Goal: Task Accomplishment & Management: Complete application form

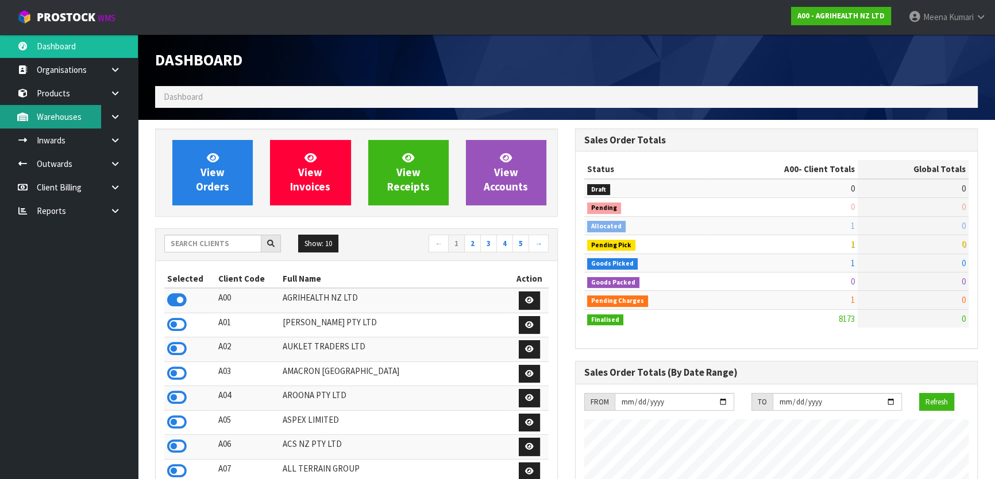
scroll to position [868, 419]
click at [214, 241] on input "text" at bounding box center [212, 244] width 97 height 18
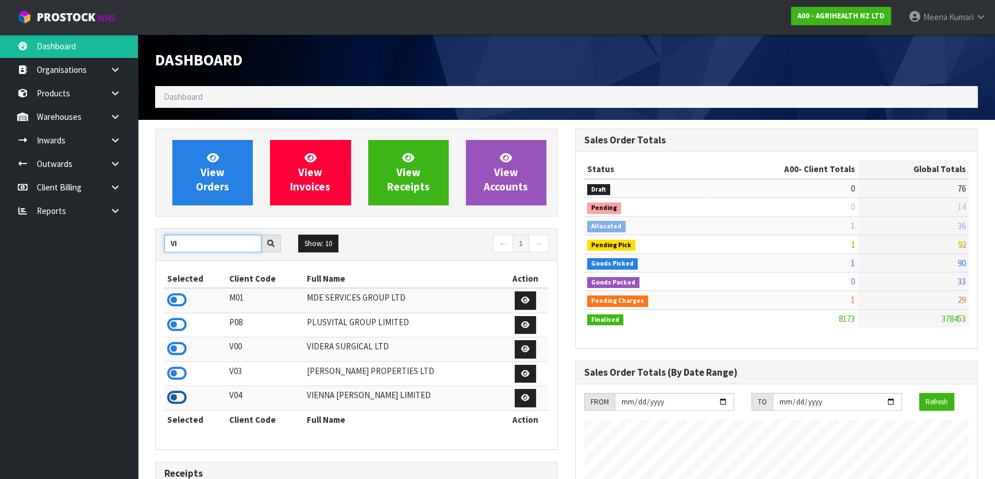
type input "VI"
click at [176, 399] on icon at bounding box center [177, 397] width 20 height 17
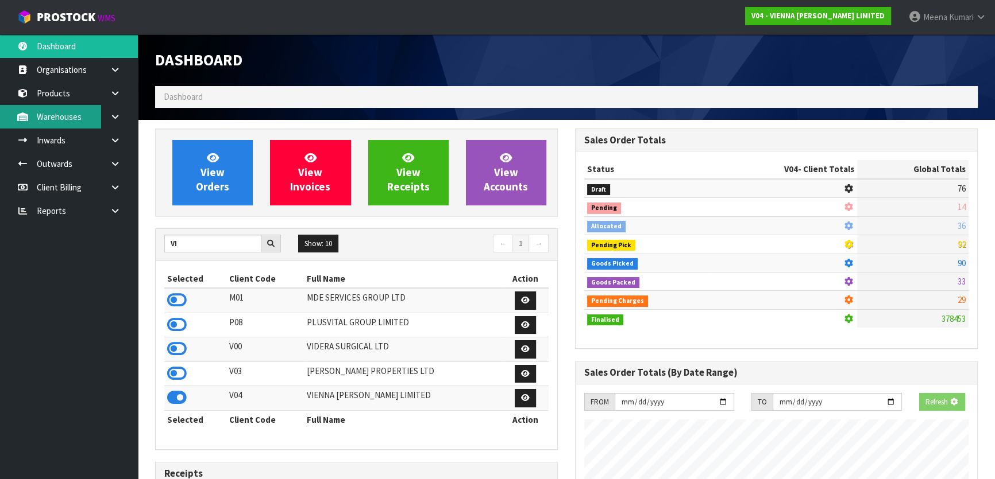
scroll to position [715, 419]
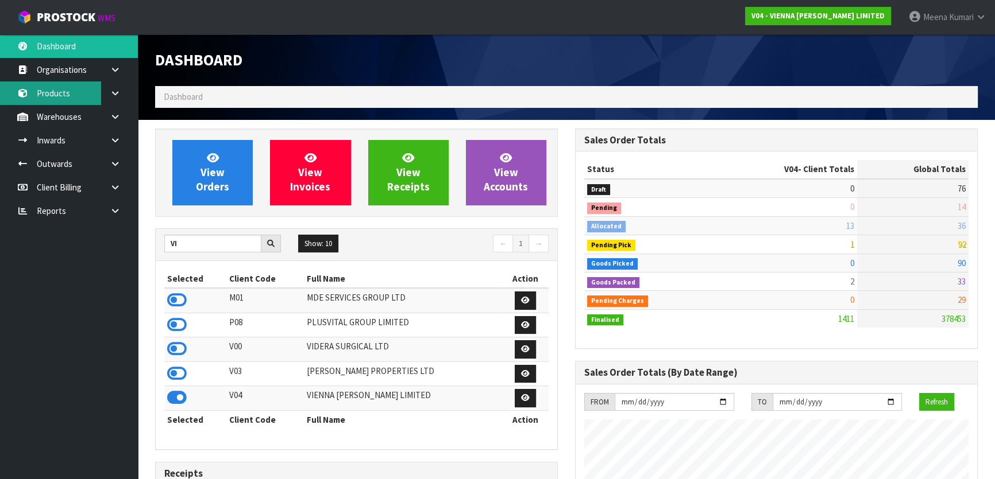
click at [68, 89] on link "Products" at bounding box center [69, 94] width 138 height 24
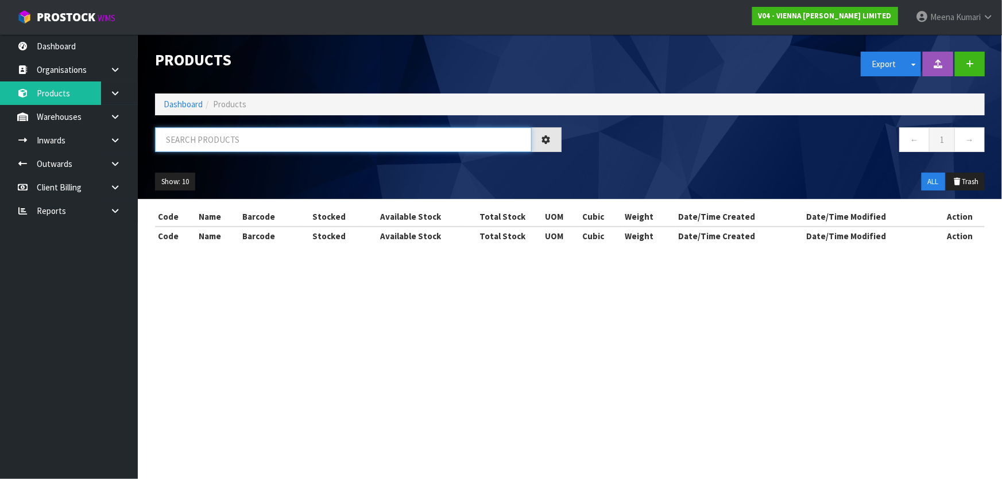
click at [278, 137] on input "text" at bounding box center [343, 139] width 377 height 25
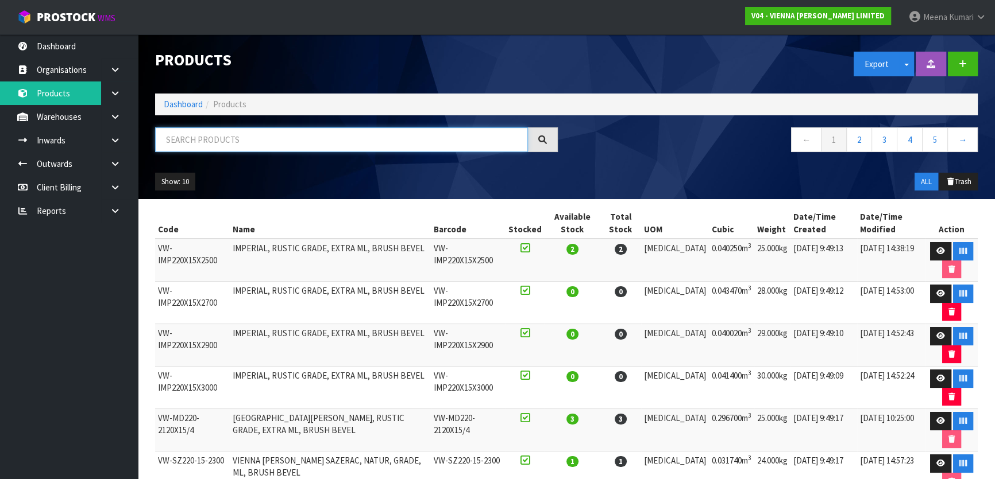
paste input "EW-UN-ABCD"
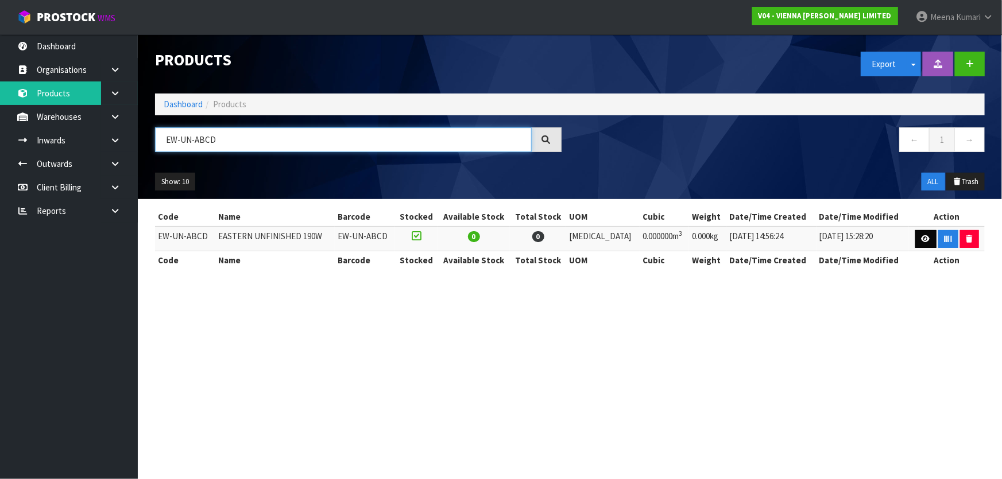
type input "EW-UN-ABCD"
click at [921, 234] on link at bounding box center [925, 239] width 21 height 18
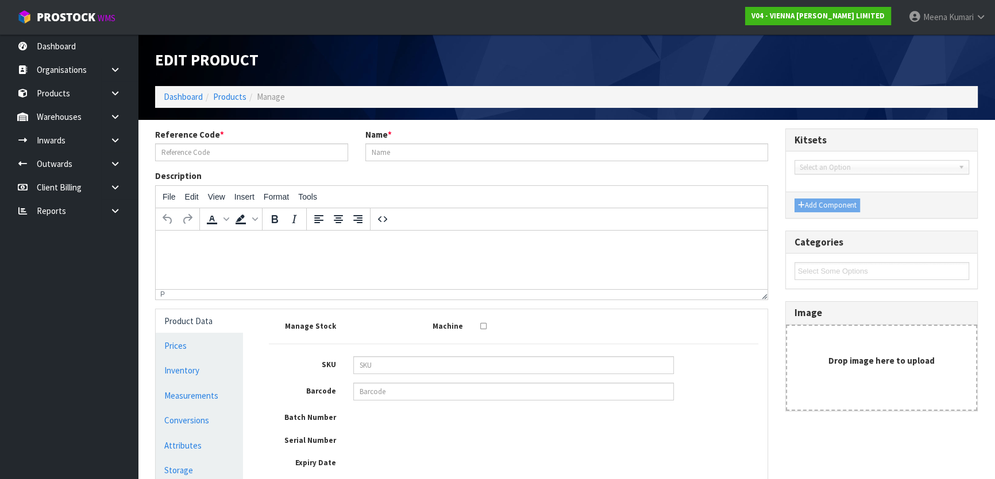
type input "EW-UN-ABCD"
type input "EASTERN UNFINISHED 190W"
type input "0"
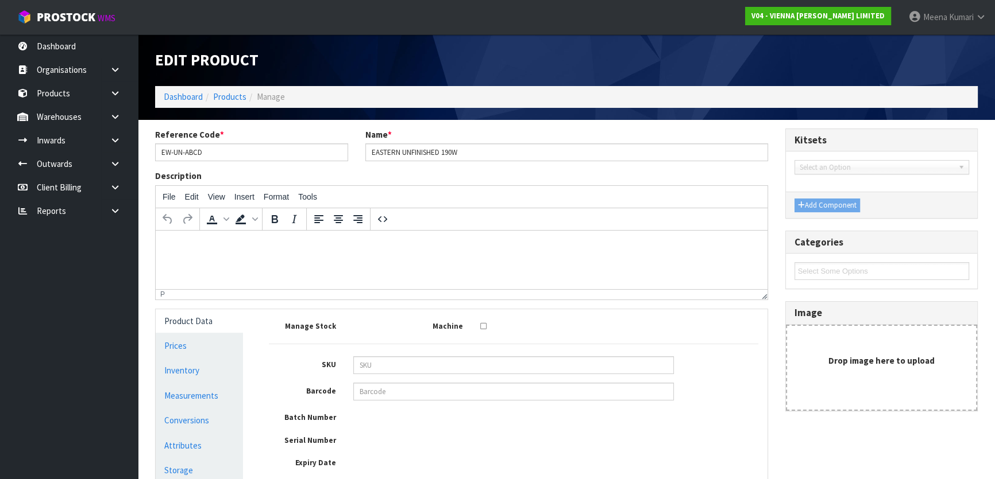
type input "0"
click at [206, 402] on link "Measurements" at bounding box center [199, 396] width 87 height 24
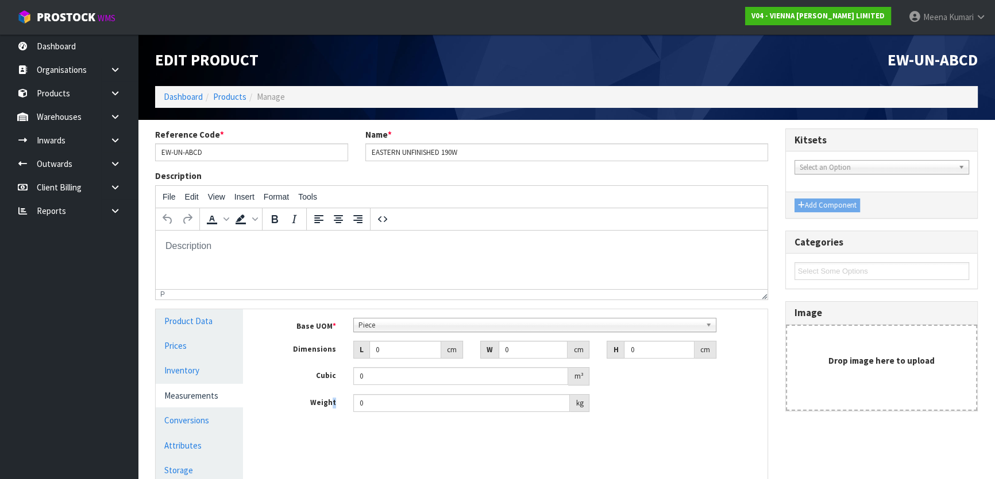
drag, startPoint x: 377, startPoint y: 412, endPoint x: 319, endPoint y: 393, distance: 60.5
click at [319, 393] on div "Base UOM * Bag Bar Basket Bin Bottle Box Bundle Cabinet Cage Carton Case Coil C…" at bounding box center [513, 365] width 489 height 95
click at [372, 409] on input "0" at bounding box center [461, 403] width 216 height 18
drag, startPoint x: 372, startPoint y: 409, endPoint x: 357, endPoint y: 403, distance: 16.0
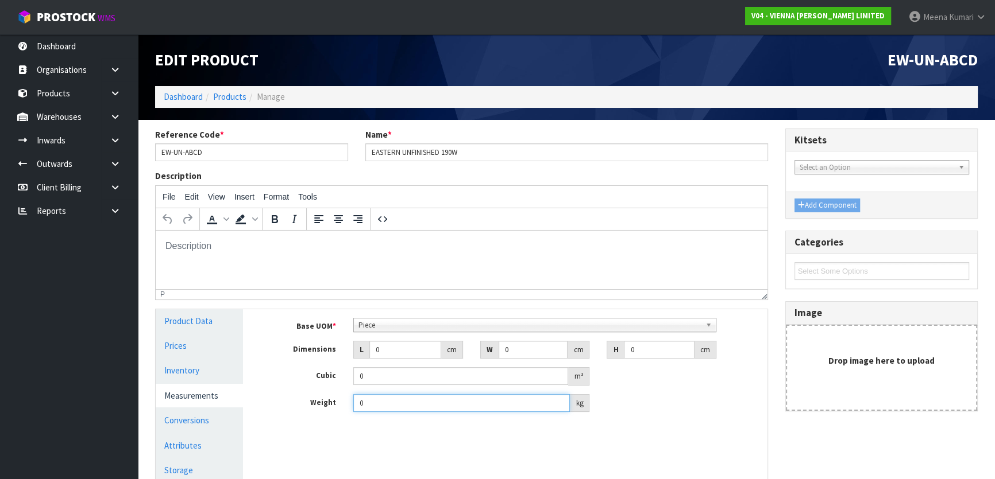
click at [357, 403] on input "0" at bounding box center [461, 403] width 216 height 18
type input "26"
click at [403, 348] on input "0" at bounding box center [405, 350] width 72 height 18
type input "0.000001"
type input "223"
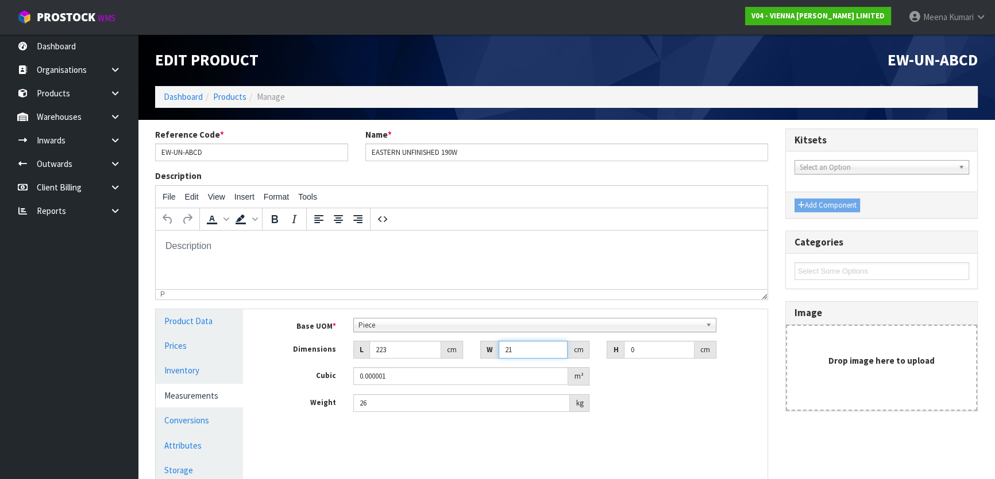
type input "21"
type input "1"
type input "0.004683"
type input "10"
type input "0.04683"
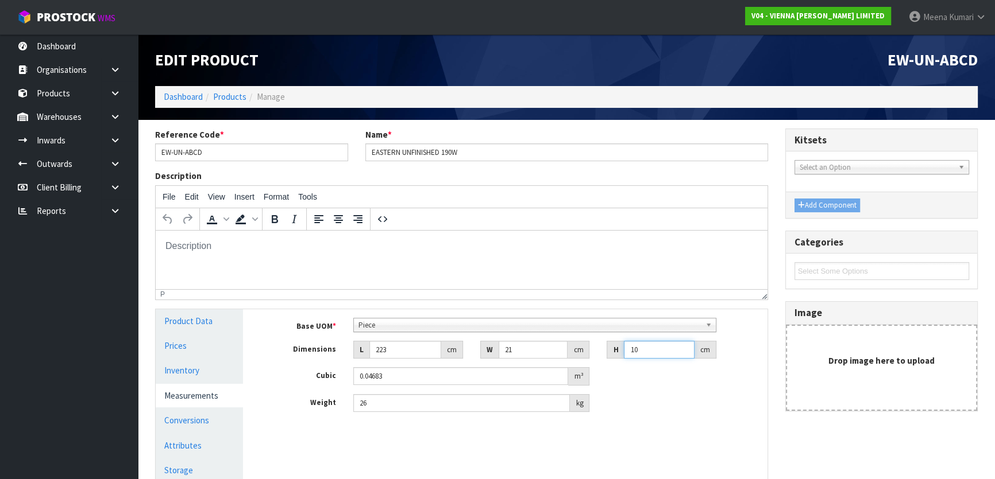
type input "10"
click at [202, 409] on link "Conversions" at bounding box center [199, 421] width 87 height 24
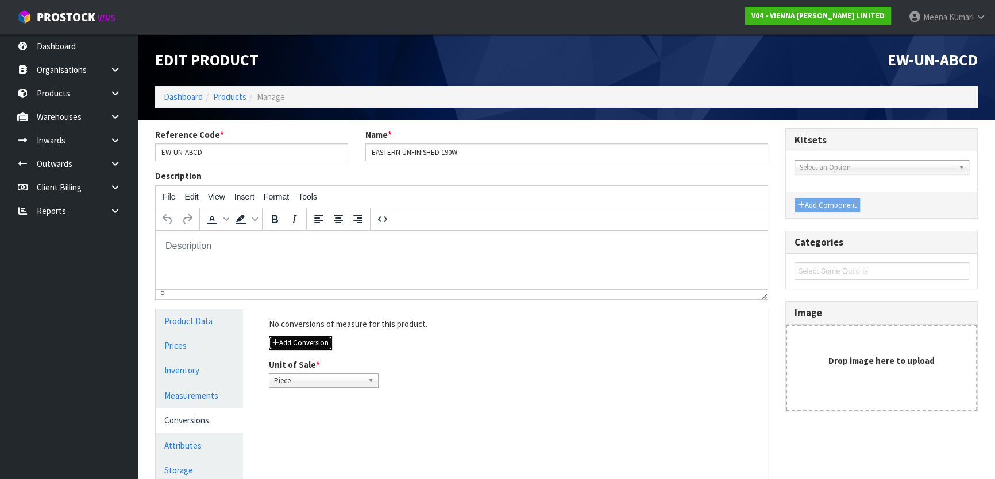
click at [291, 345] on button "Add Conversion" at bounding box center [300, 343] width 63 height 14
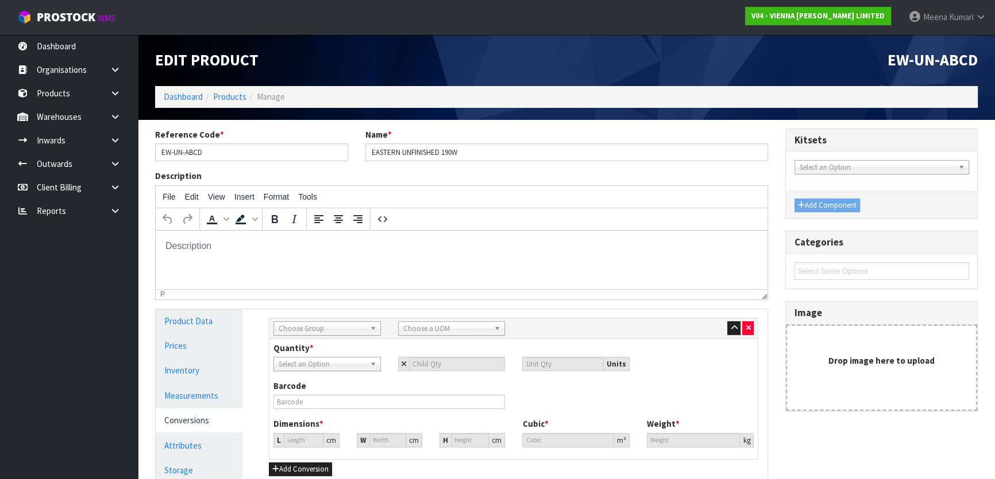
click at [296, 326] on span "Choose Group" at bounding box center [321, 329] width 87 height 14
click at [315, 398] on li "Pallet" at bounding box center [327, 404] width 102 height 14
drag, startPoint x: 218, startPoint y: 386, endPoint x: 284, endPoint y: 363, distance: 69.7
click at [218, 386] on link "Measurements" at bounding box center [199, 396] width 87 height 24
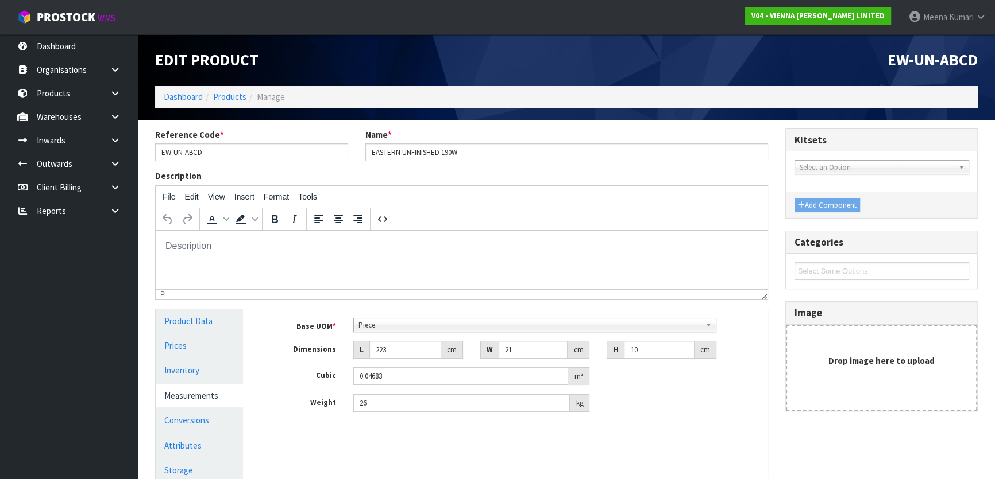
scroll to position [207, 0]
click at [477, 326] on span "Piece" at bounding box center [529, 326] width 342 height 14
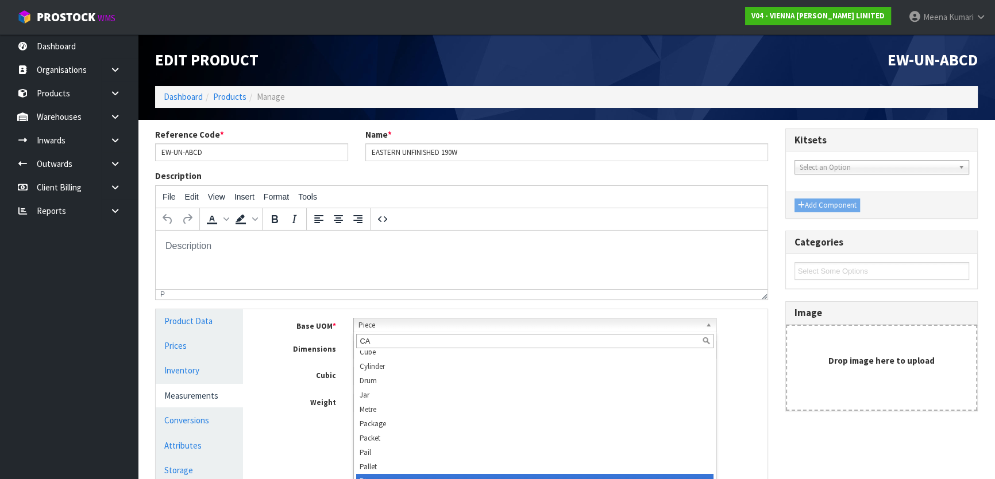
scroll to position [0, 0]
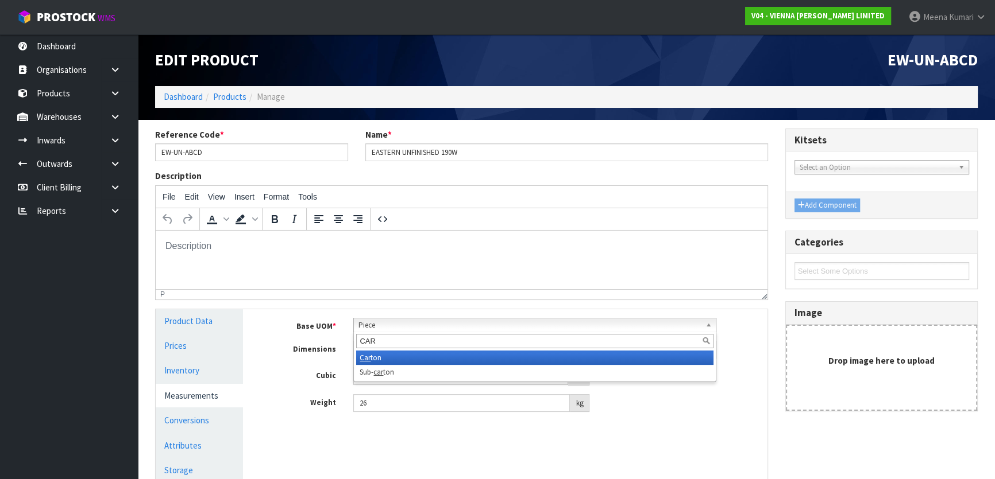
type input "CAR"
click at [490, 356] on li "Car ton" at bounding box center [534, 358] width 357 height 14
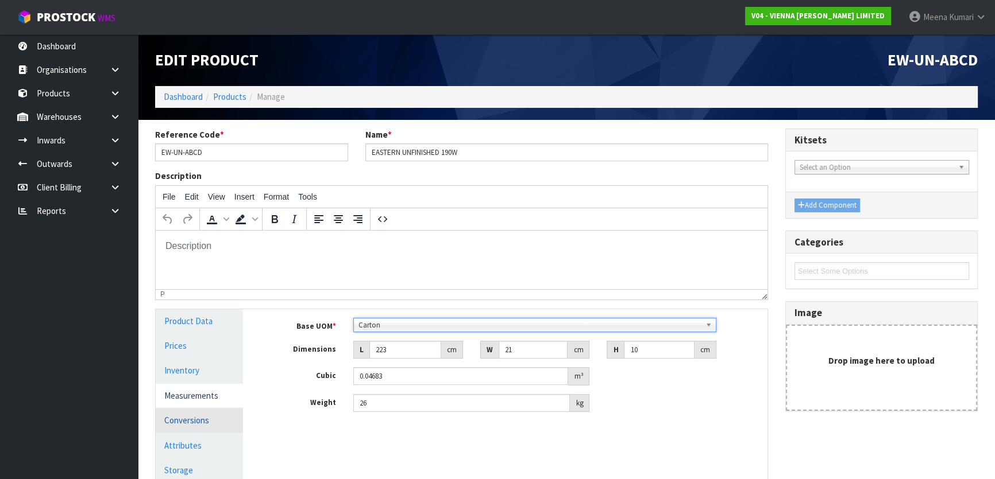
click at [196, 421] on link "Conversions" at bounding box center [199, 421] width 87 height 24
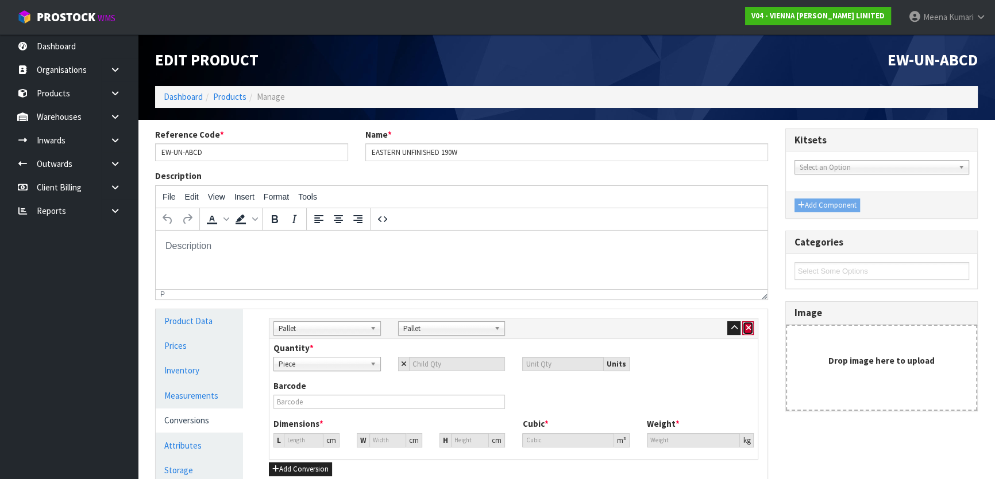
click at [749, 328] on button "button" at bounding box center [747, 329] width 11 height 14
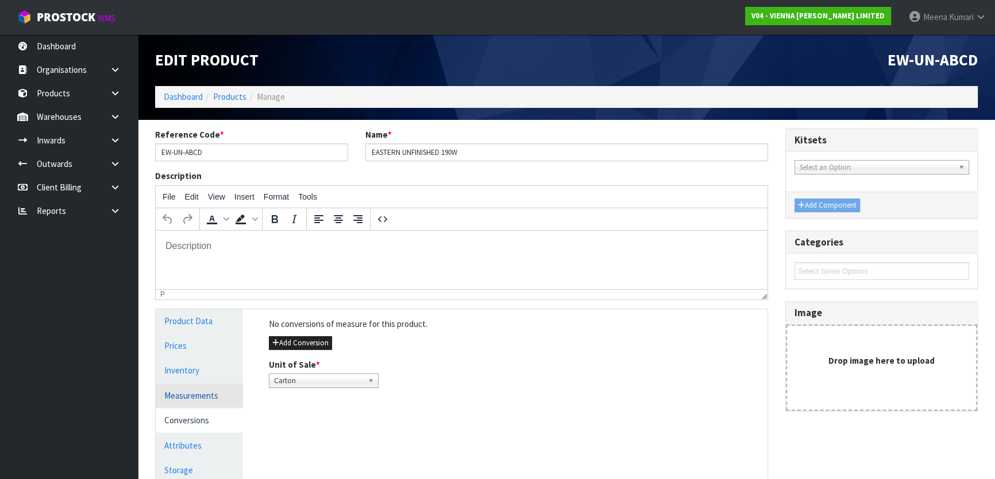
click at [178, 396] on link "Measurements" at bounding box center [199, 396] width 87 height 24
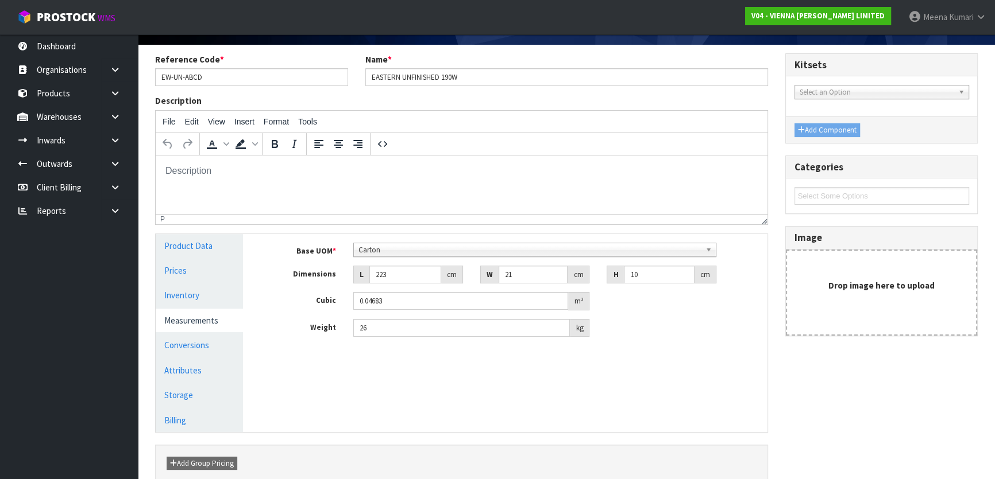
scroll to position [130, 0]
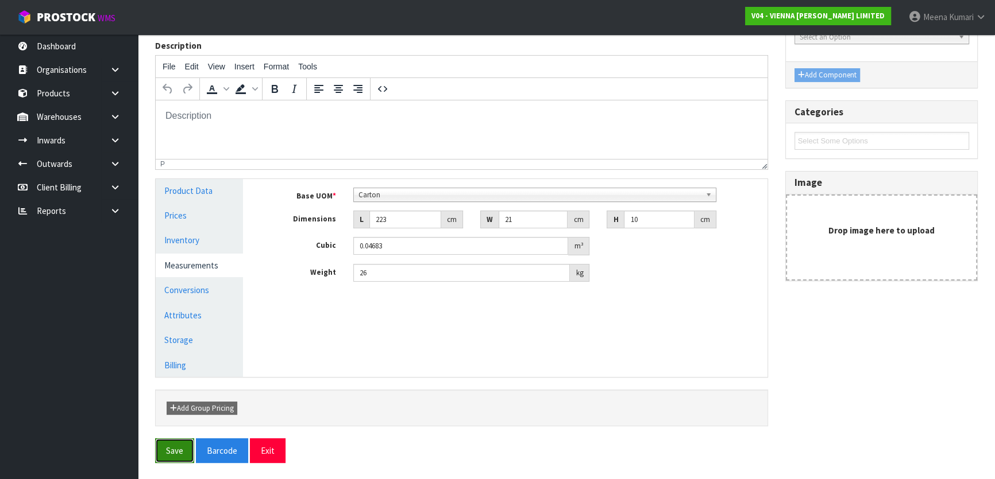
drag, startPoint x: 167, startPoint y: 449, endPoint x: 149, endPoint y: 316, distance: 134.3
click at [167, 448] on button "Save" at bounding box center [174, 451] width 39 height 25
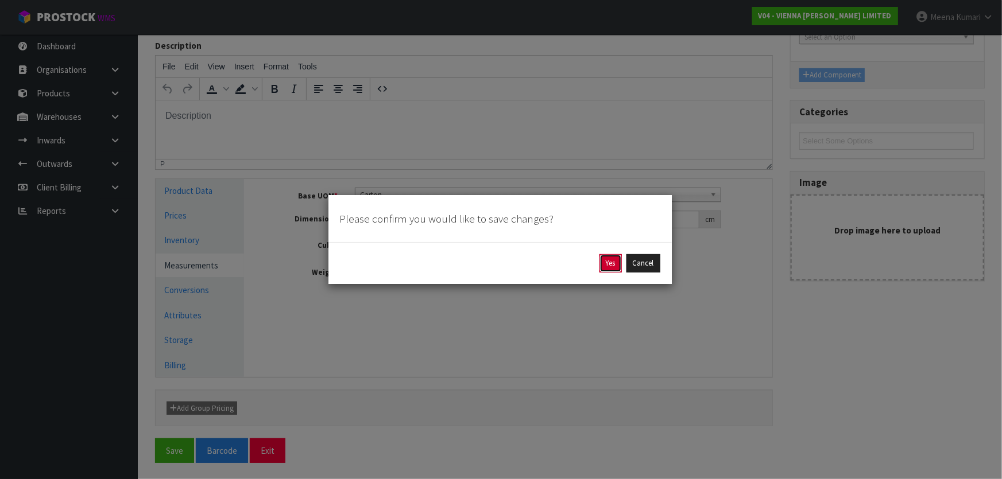
click at [605, 262] on button "Yes" at bounding box center [610, 263] width 22 height 18
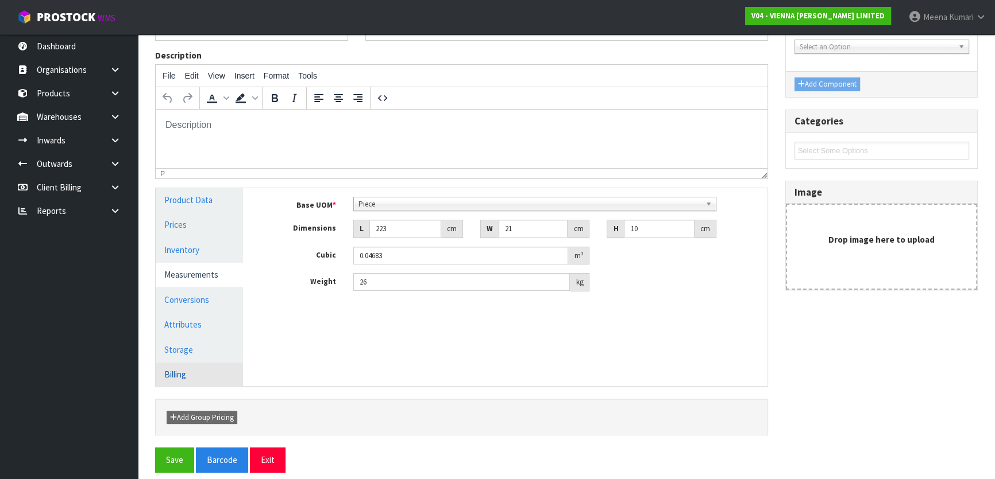
scroll to position [172, 0]
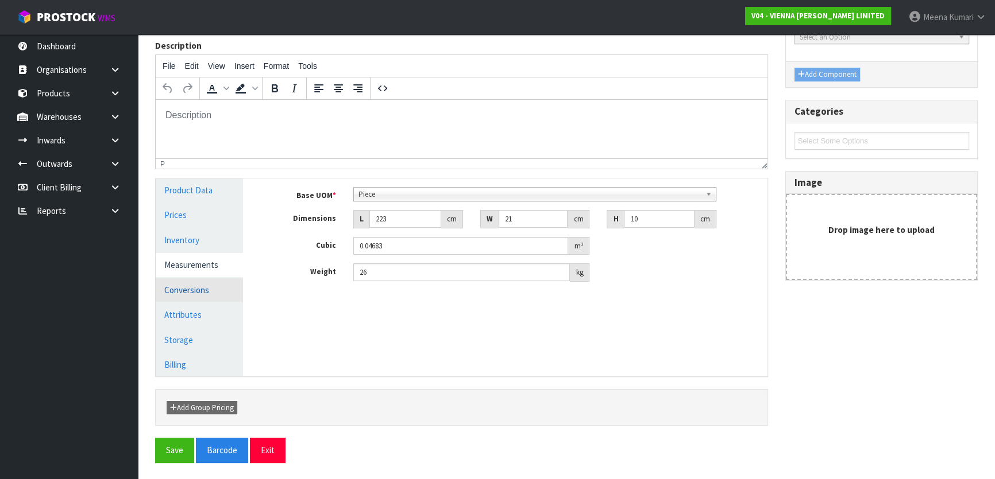
click at [208, 296] on link "Conversions" at bounding box center [199, 290] width 87 height 24
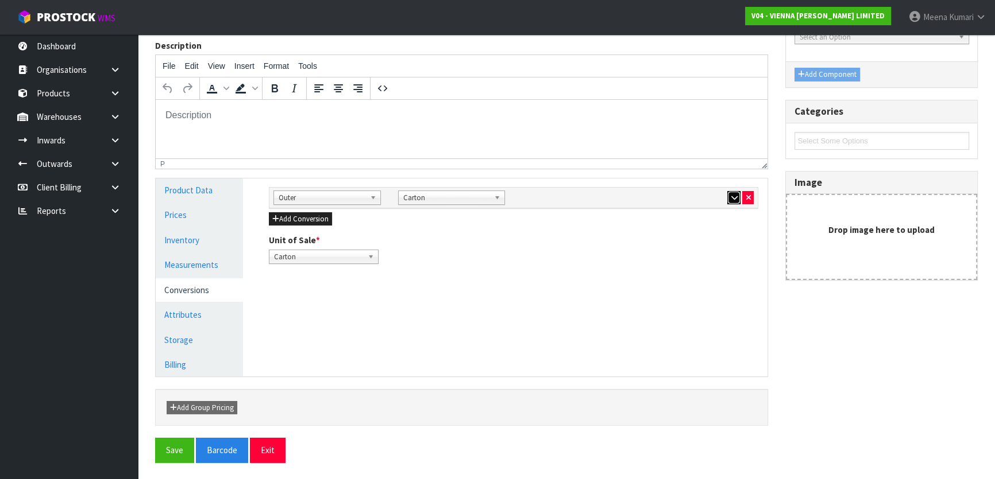
click at [729, 195] on button "button" at bounding box center [733, 198] width 13 height 14
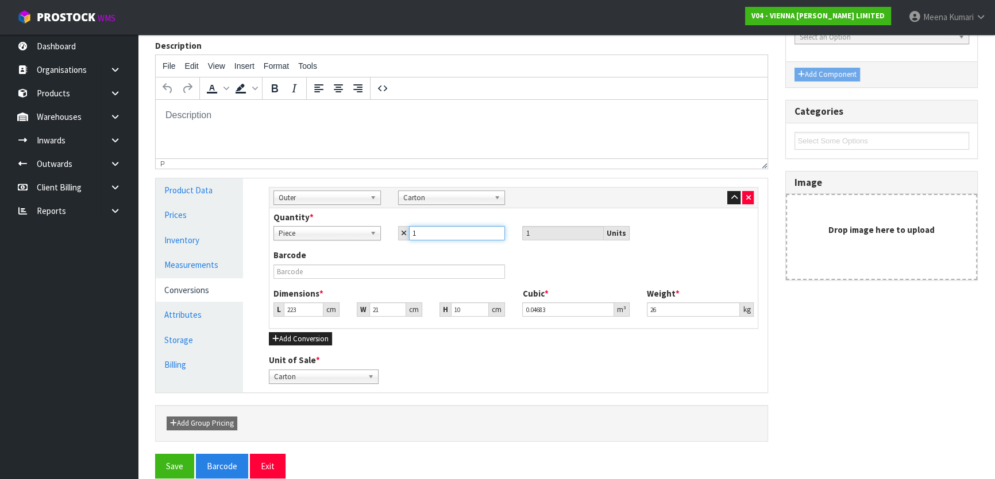
drag, startPoint x: 425, startPoint y: 230, endPoint x: 400, endPoint y: 234, distance: 25.1
click at [400, 234] on div "1" at bounding box center [451, 233] width 107 height 14
type input "5"
type input "50"
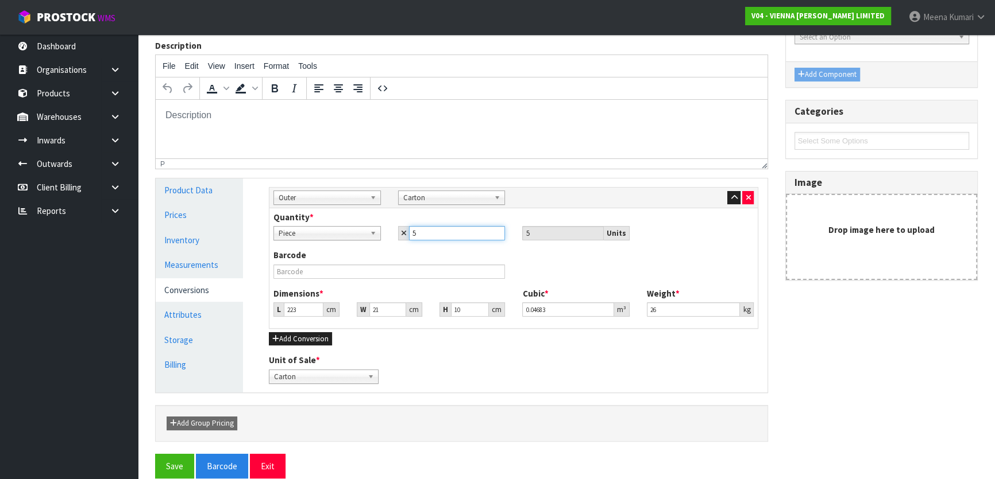
type input "50"
click at [390, 278] on input "text" at bounding box center [388, 272] width 231 height 14
type input "2"
type input "0.00042"
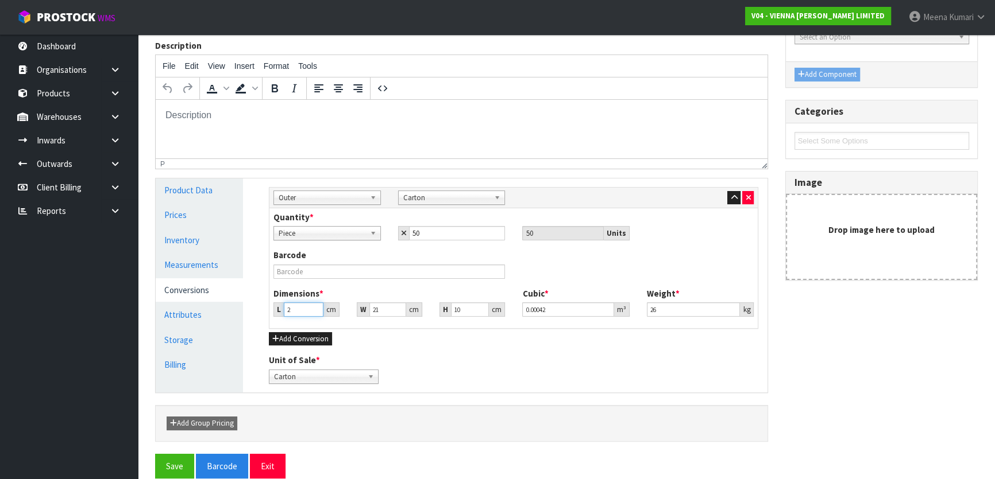
type input "22"
type input "0.00462"
type input "224"
type input "0.04704"
type input "224"
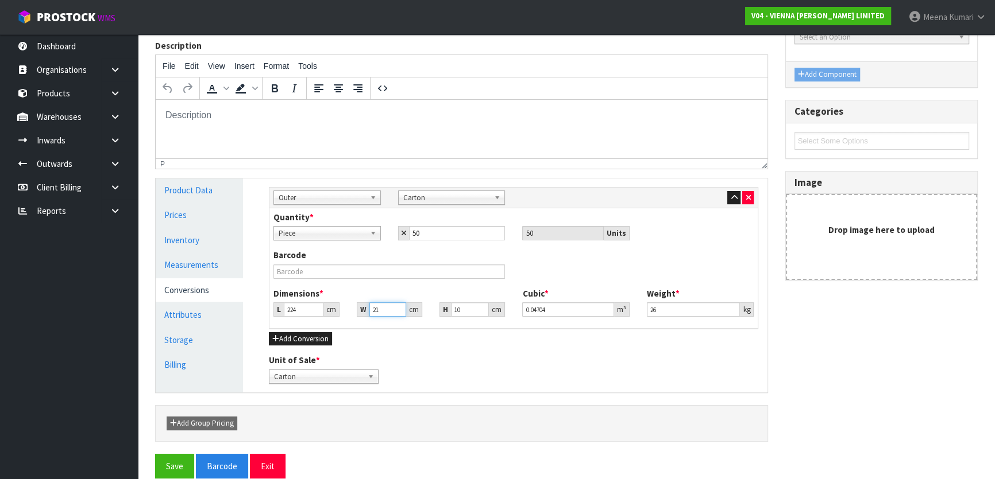
type input "1"
type input "0.00224"
type input "10"
type input "0.0224"
type input "104"
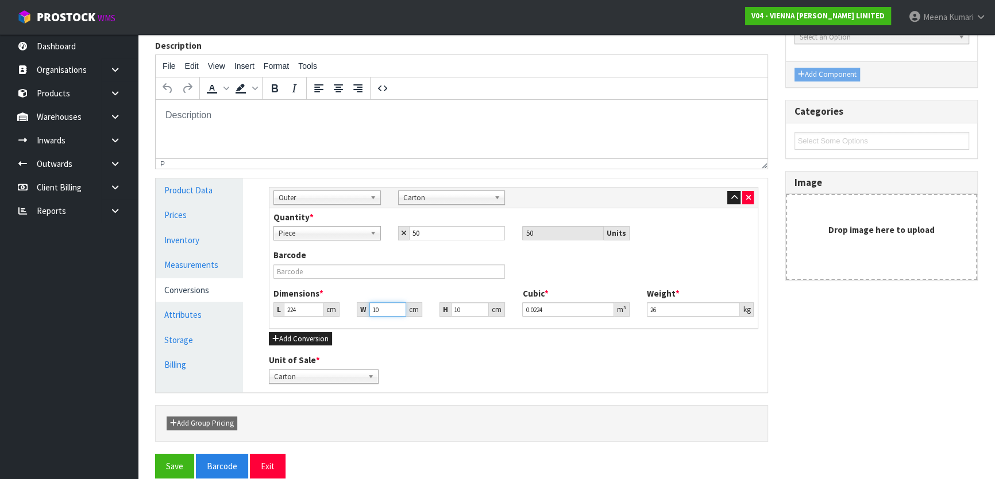
type input "0.23296"
type input "104"
type input "1"
type input "0.023296"
type input "11"
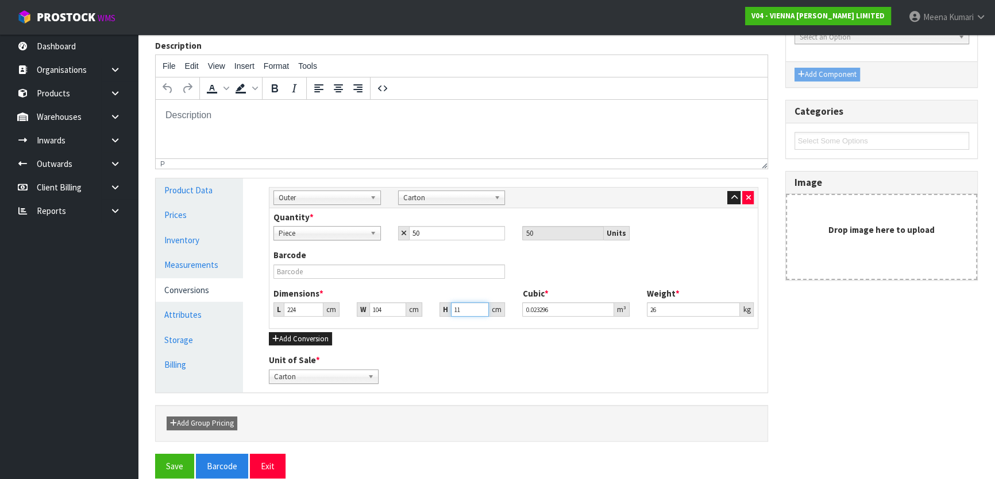
type input "0.256256"
type input "110"
type input "2.56256"
type input "110"
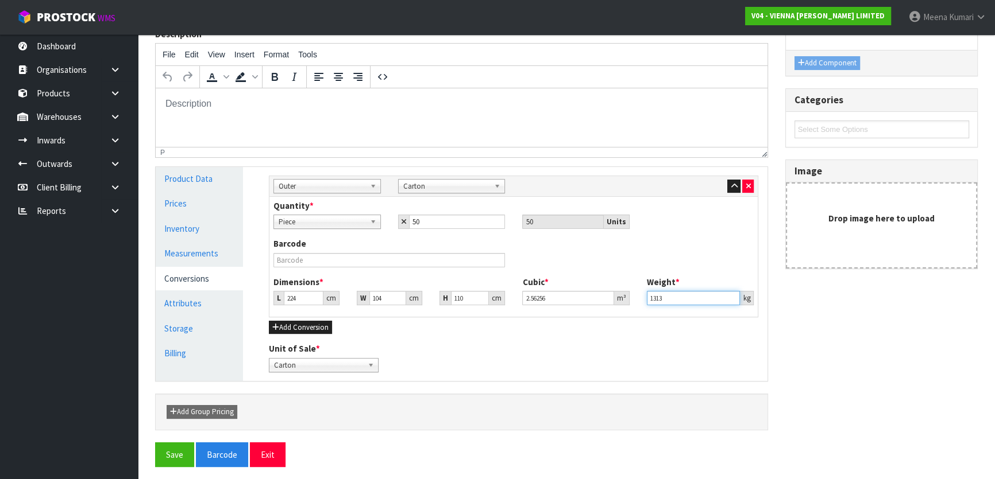
scroll to position [187, 0]
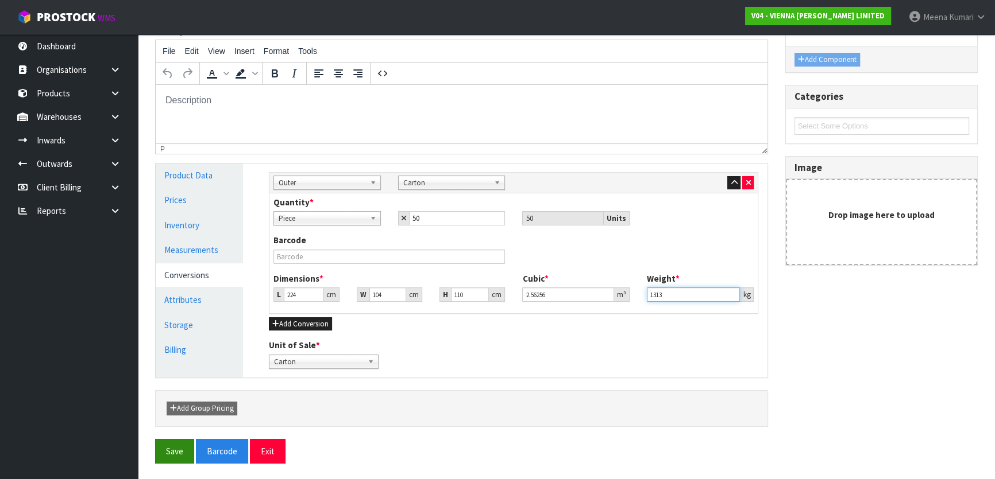
type input "1313"
click at [184, 446] on button "Save" at bounding box center [174, 451] width 39 height 25
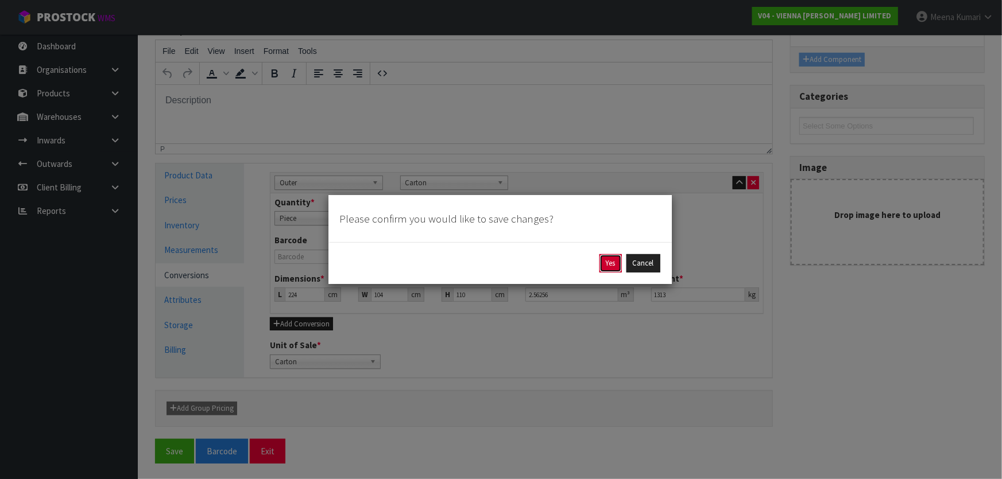
click at [606, 261] on button "Yes" at bounding box center [610, 263] width 22 height 18
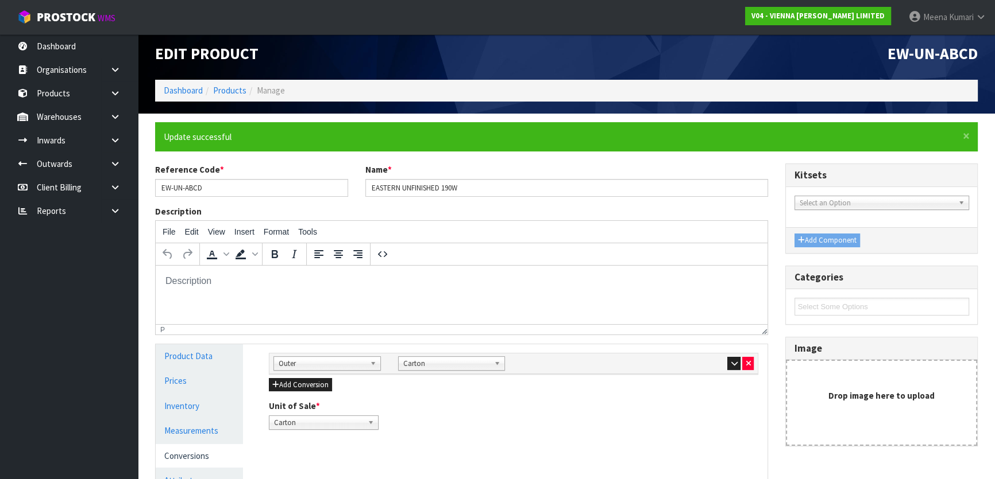
scroll to position [172, 0]
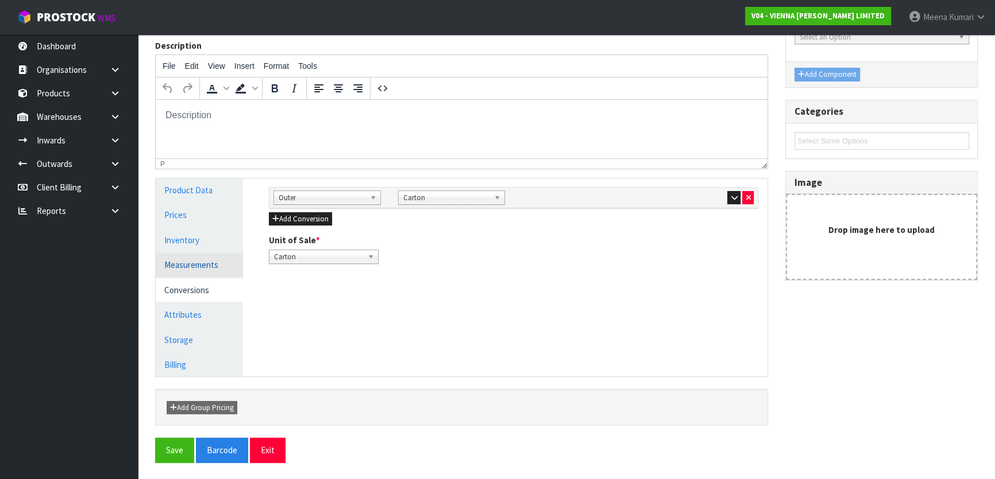
click at [200, 262] on link "Measurements" at bounding box center [199, 265] width 87 height 24
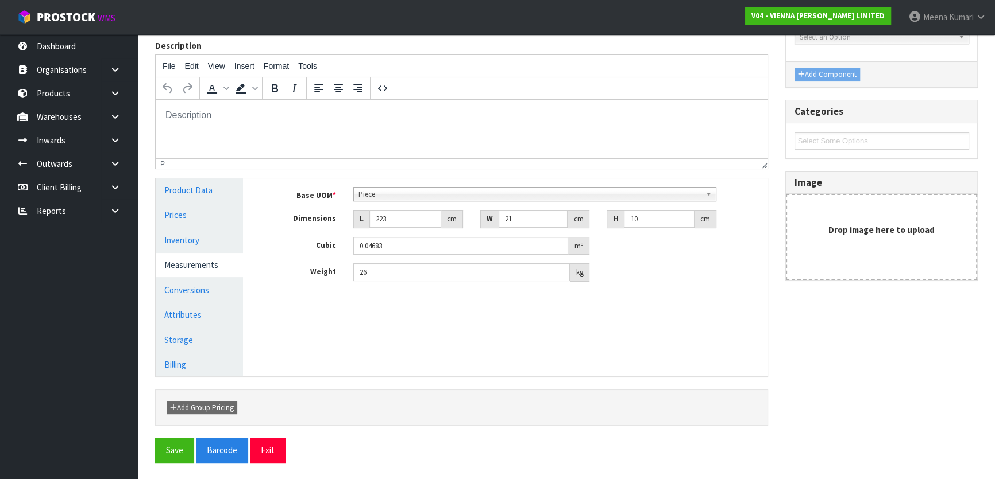
click at [382, 196] on span "Piece" at bounding box center [529, 195] width 342 height 14
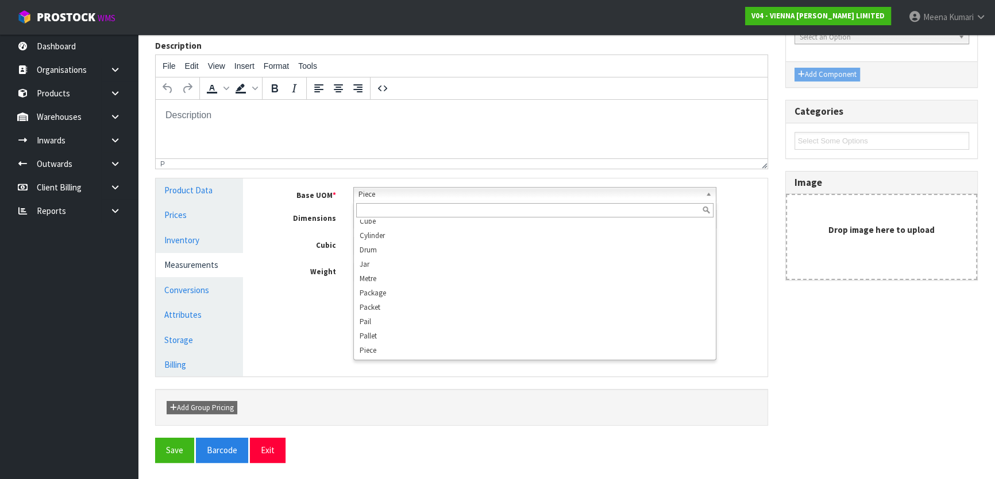
scroll to position [201, 0]
click at [314, 302] on div "Manage Stock Machine SKU Barcode Batch Number Serial Number Expiry Date Frozen …" at bounding box center [514, 278] width 524 height 198
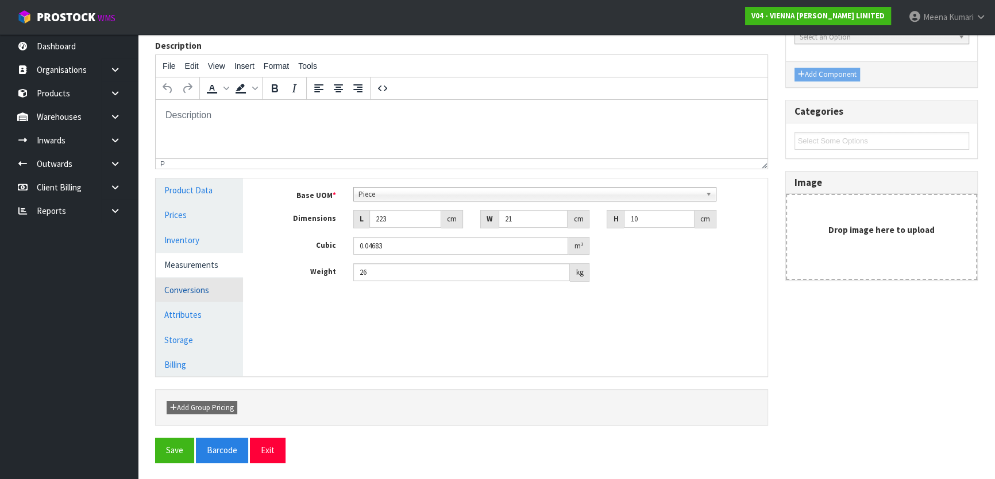
click at [232, 288] on link "Conversions" at bounding box center [199, 290] width 87 height 24
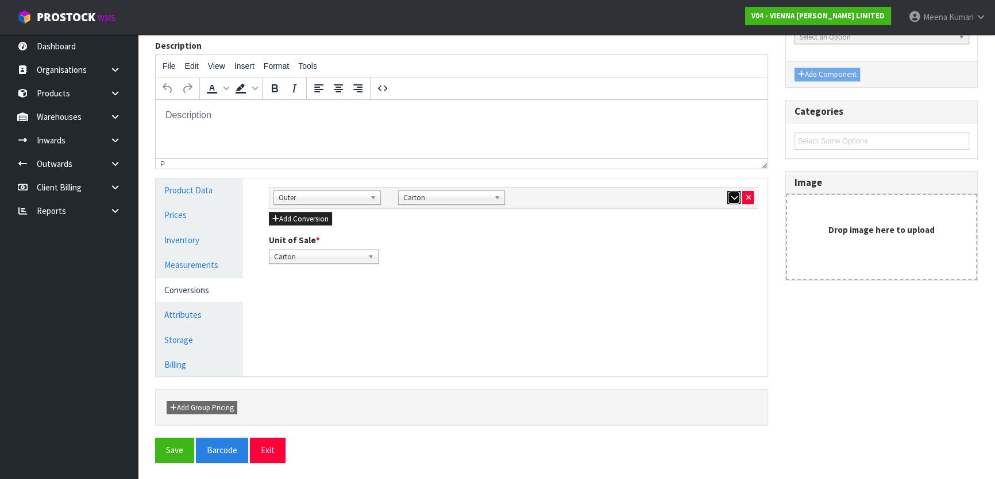
click at [730, 201] on button "button" at bounding box center [733, 198] width 13 height 14
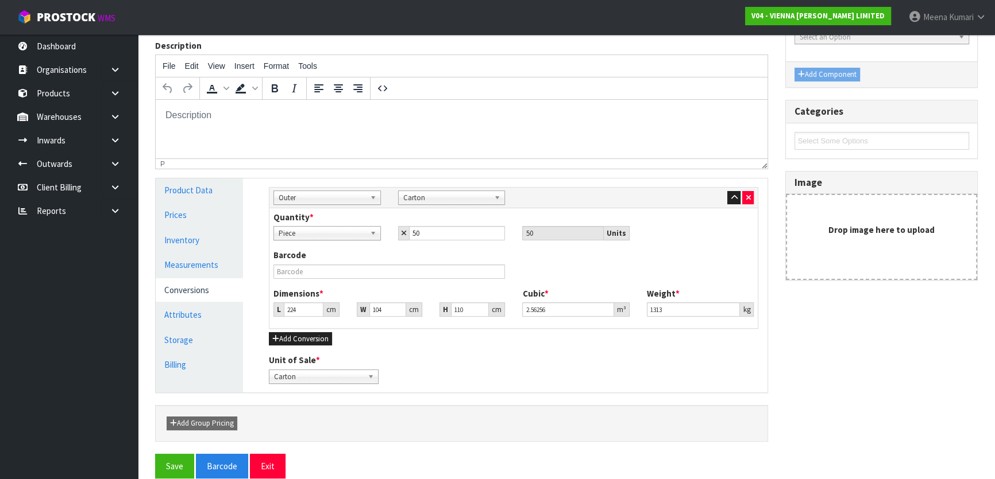
click at [332, 200] on span "Outer" at bounding box center [321, 198] width 87 height 14
click at [339, 266] on li "Pallet" at bounding box center [327, 273] width 102 height 14
click at [324, 234] on span "Piece" at bounding box center [321, 234] width 87 height 14
click at [334, 278] on li "Carton" at bounding box center [327, 280] width 102 height 14
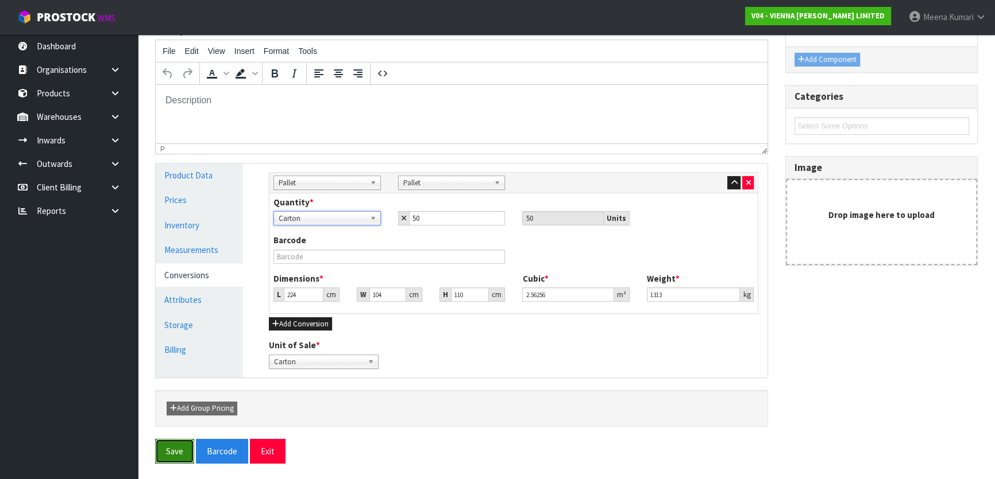
click at [163, 449] on button "Save" at bounding box center [174, 451] width 39 height 25
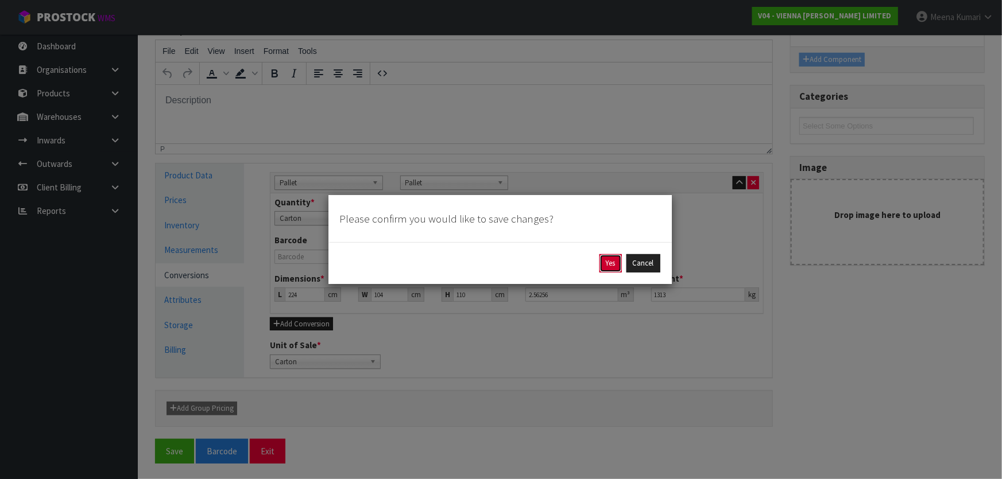
click at [603, 267] on button "Yes" at bounding box center [610, 263] width 22 height 18
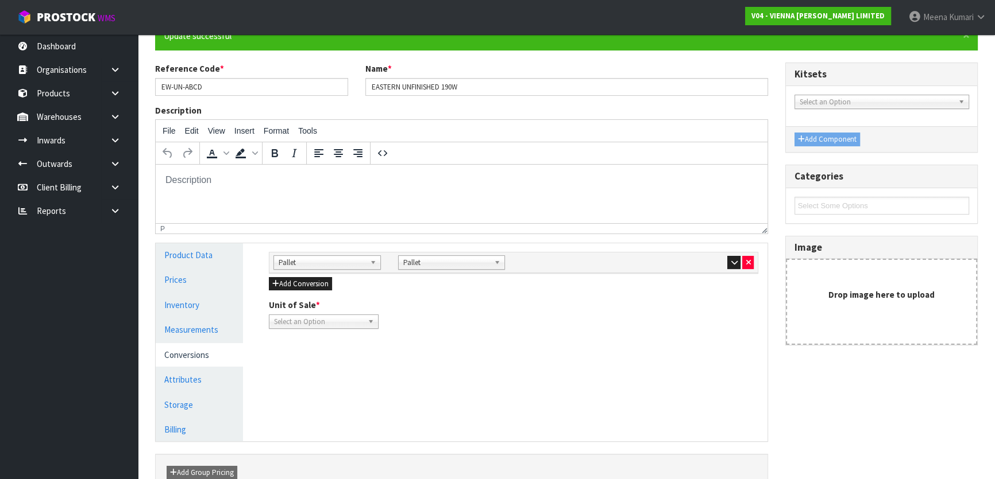
scroll to position [172, 0]
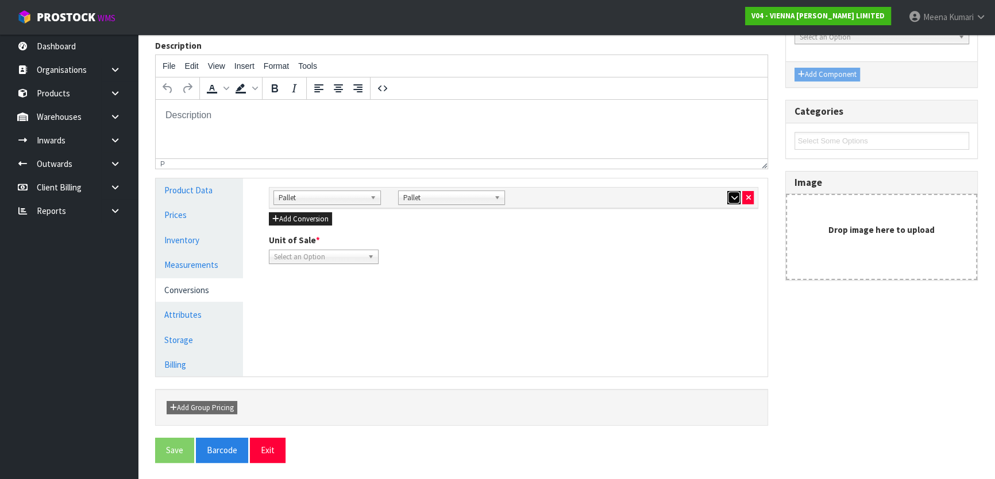
click at [735, 195] on icon "button" at bounding box center [733, 197] width 6 height 7
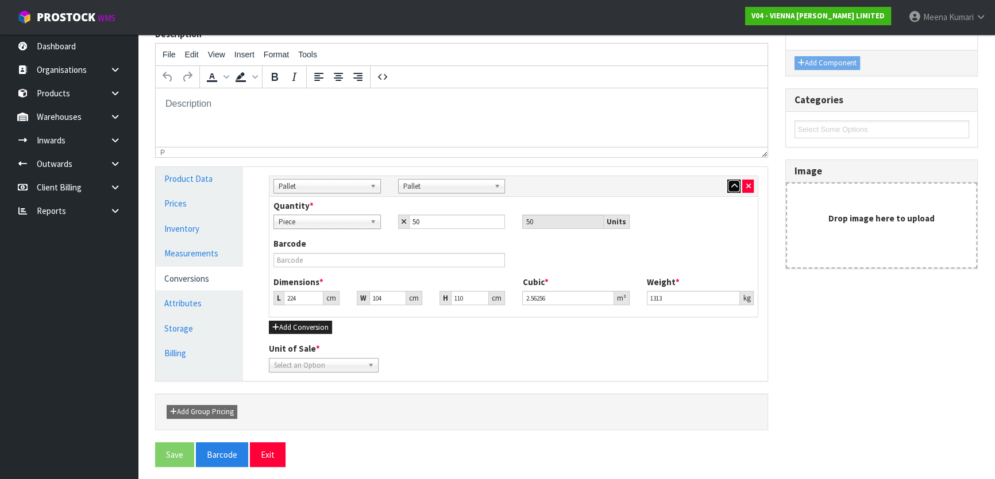
scroll to position [187, 0]
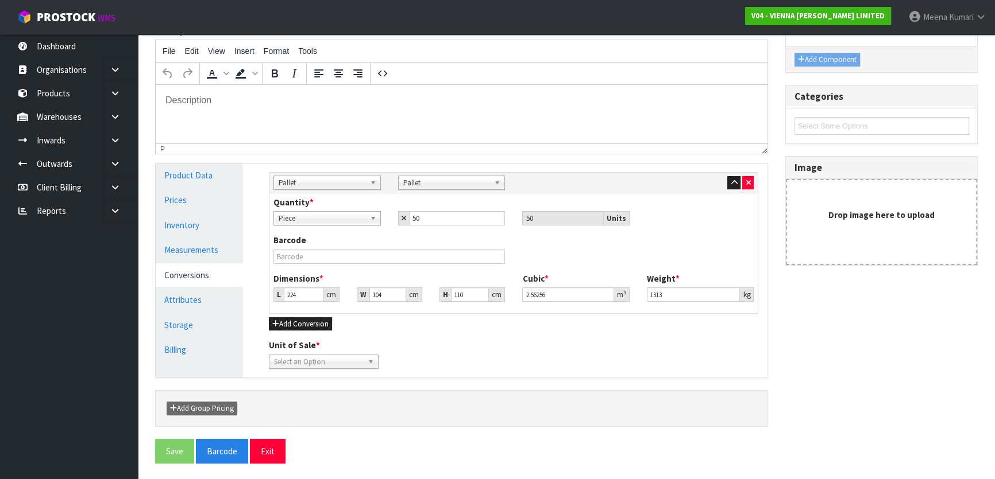
click at [431, 372] on div "Sub Inner Inner Outer Pallet Pallet Bag Bar Basket Bin Bottle Box Bundle Cabine…" at bounding box center [513, 271] width 506 height 214
click at [433, 371] on div "Sub Inner Inner Outer Pallet Pallet Bag Bar Basket Bin Bottle Box Bundle Cabine…" at bounding box center [513, 271] width 506 height 214
click at [367, 359] on b at bounding box center [372, 361] width 10 height 13
click at [367, 362] on b at bounding box center [372, 361] width 10 height 13
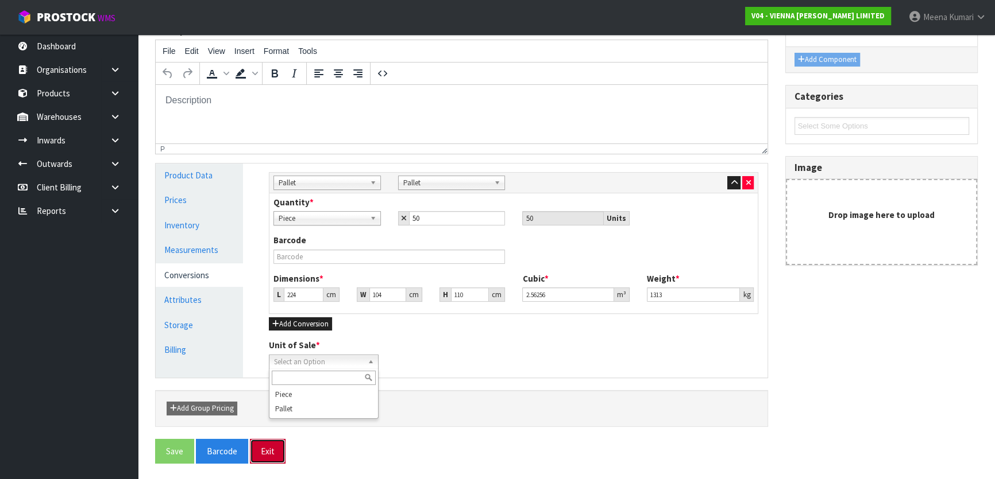
click at [264, 448] on button "Exit" at bounding box center [268, 451] width 36 height 25
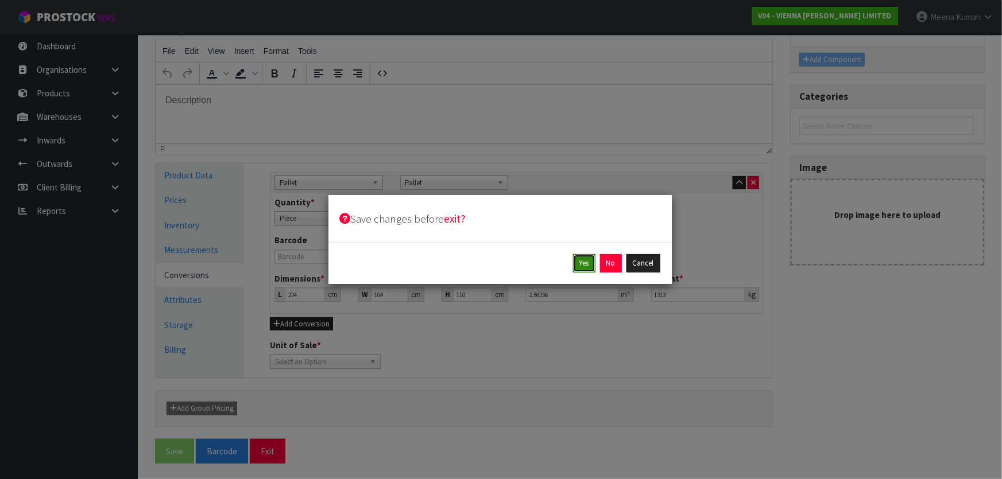
click at [582, 265] on button "Yes" at bounding box center [584, 263] width 22 height 18
click at [606, 260] on button "Yes" at bounding box center [610, 263] width 22 height 18
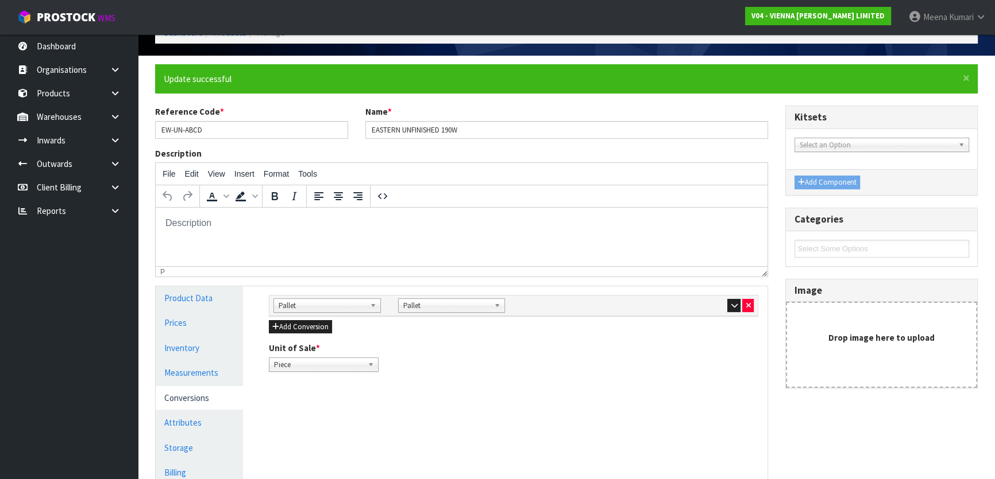
scroll to position [172, 0]
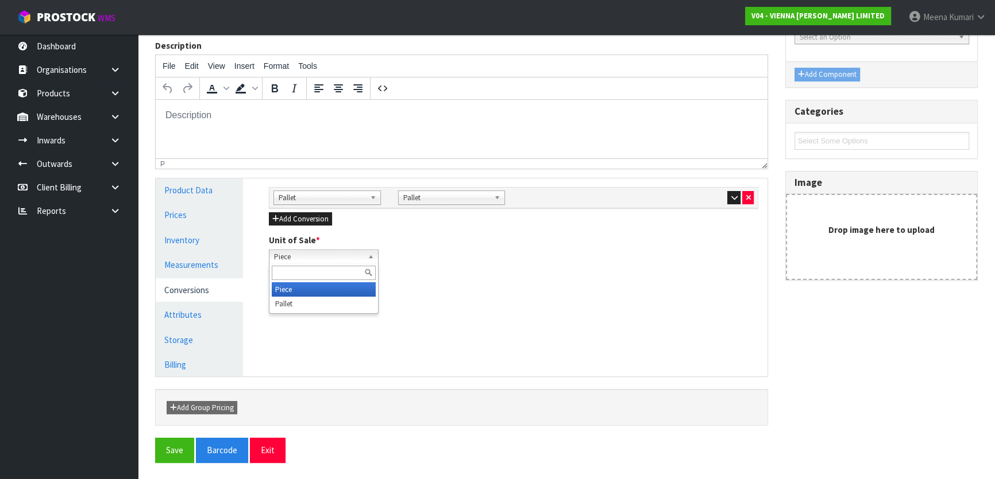
click at [310, 257] on span "Piece" at bounding box center [318, 257] width 89 height 14
click at [212, 274] on link "Measurements" at bounding box center [199, 265] width 87 height 24
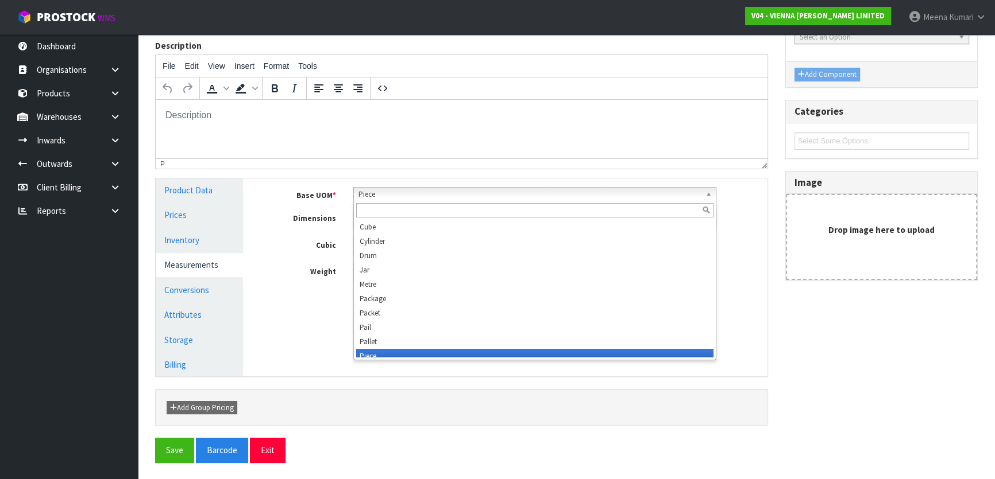
click at [378, 193] on span "Piece" at bounding box center [529, 195] width 342 height 14
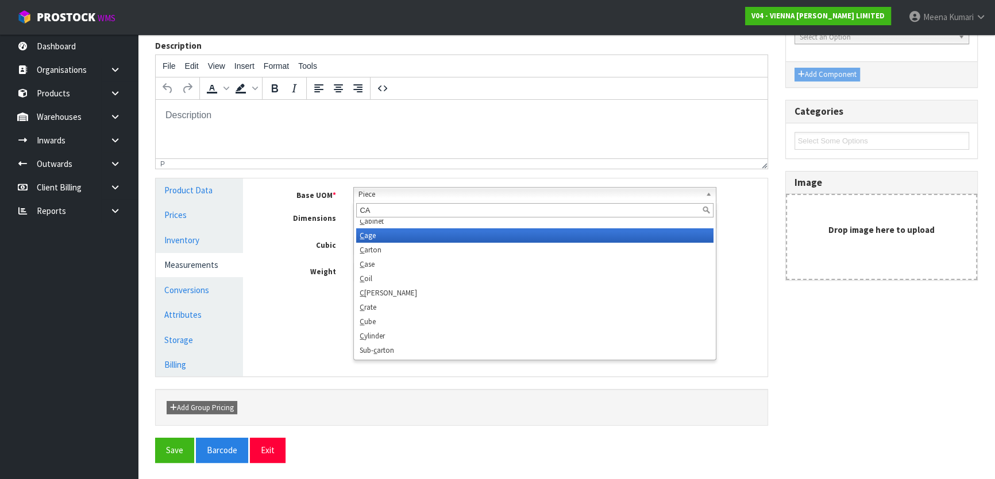
scroll to position [0, 0]
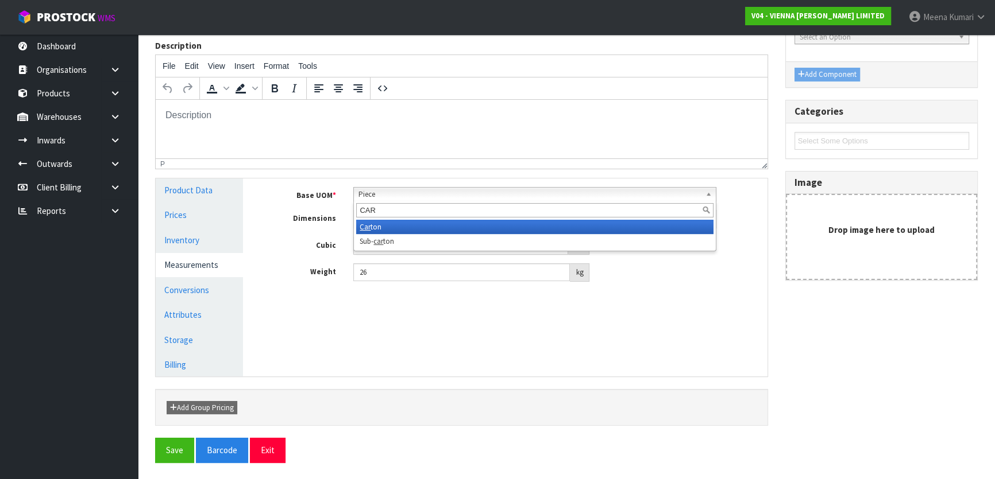
type input "CAR"
click at [423, 232] on li "Car ton" at bounding box center [534, 227] width 357 height 14
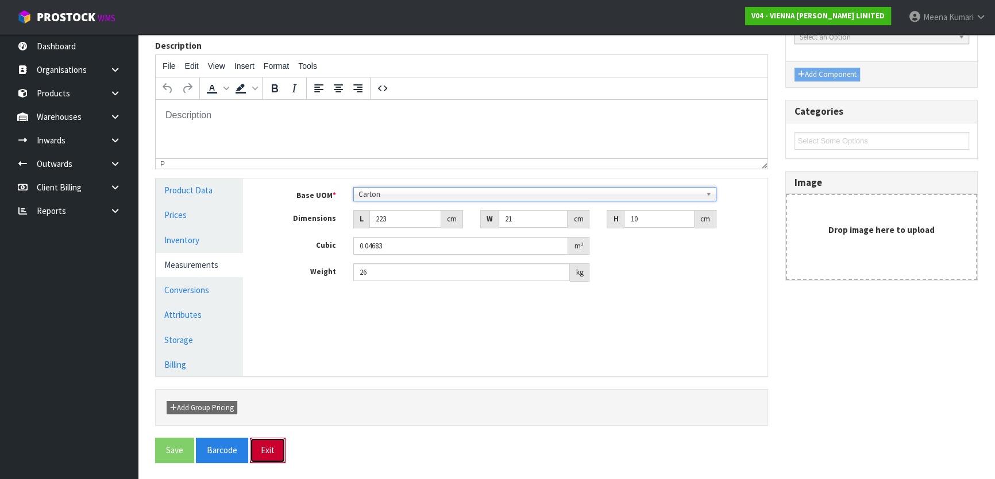
click at [262, 448] on button "Exit" at bounding box center [268, 450] width 36 height 25
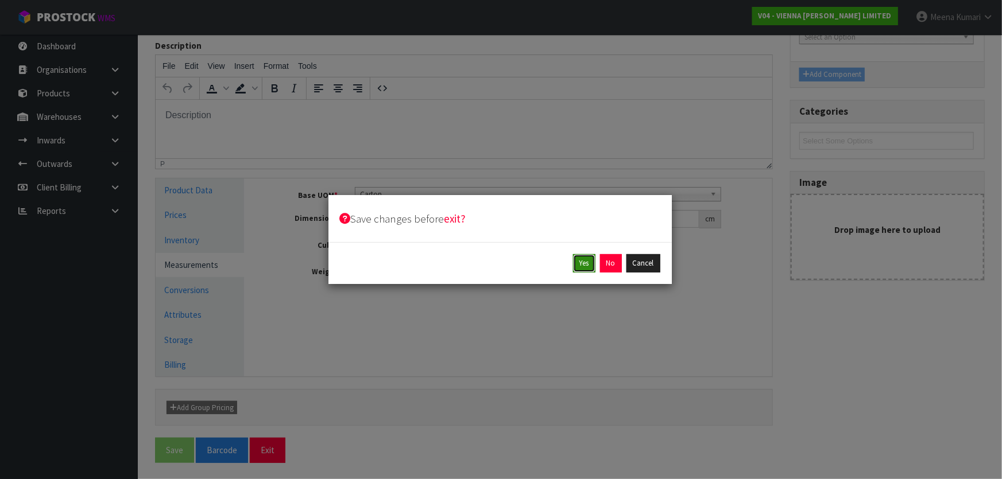
click at [578, 256] on button "Yes" at bounding box center [584, 263] width 22 height 18
click at [612, 261] on button "Yes" at bounding box center [610, 263] width 22 height 18
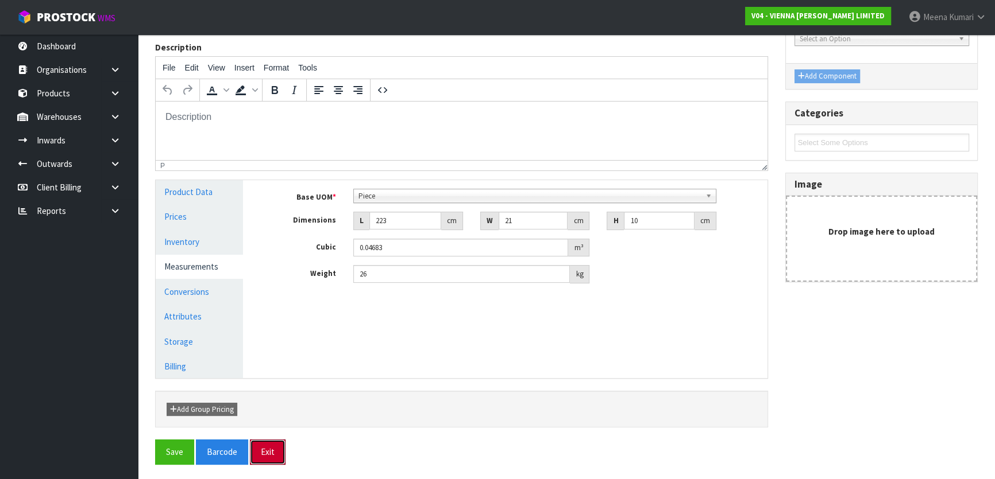
scroll to position [172, 0]
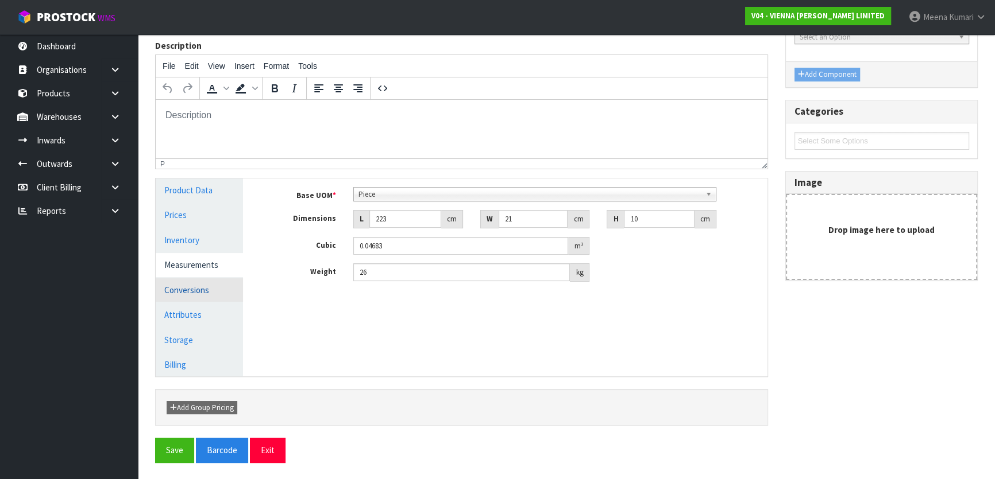
click at [204, 299] on link "Conversions" at bounding box center [199, 290] width 87 height 24
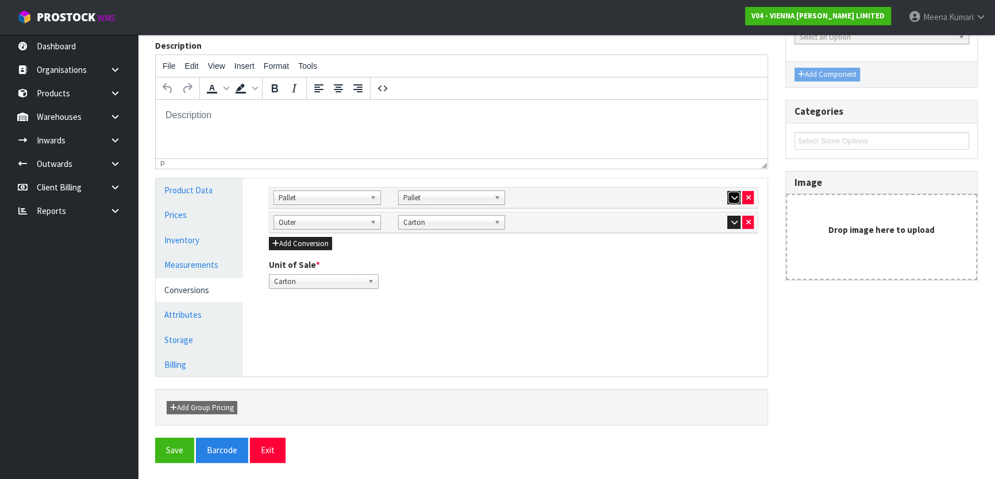
click at [730, 191] on button "button" at bounding box center [733, 198] width 13 height 14
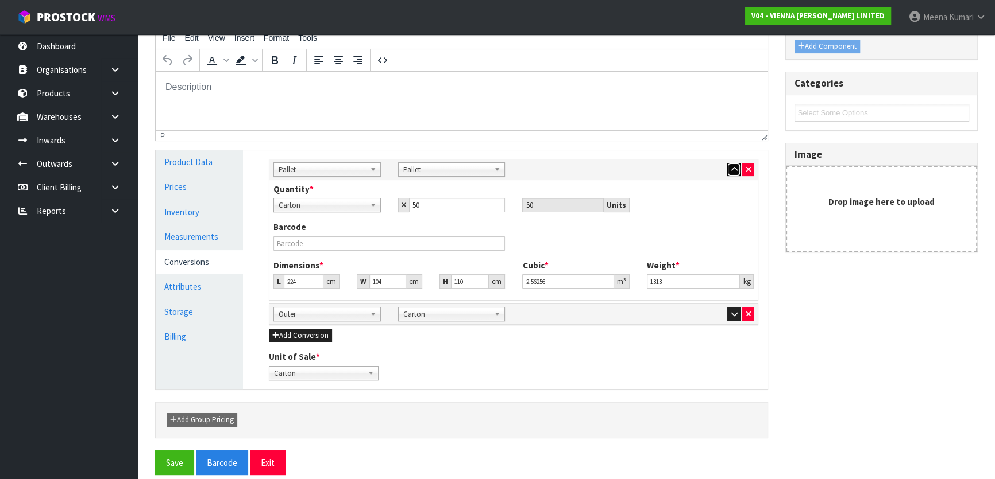
scroll to position [212, 0]
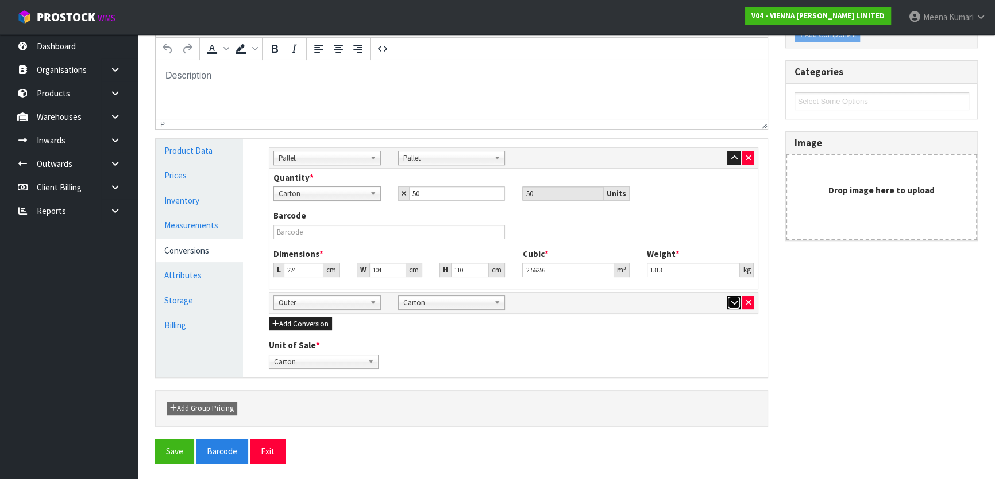
click at [735, 299] on icon "button" at bounding box center [733, 302] width 6 height 7
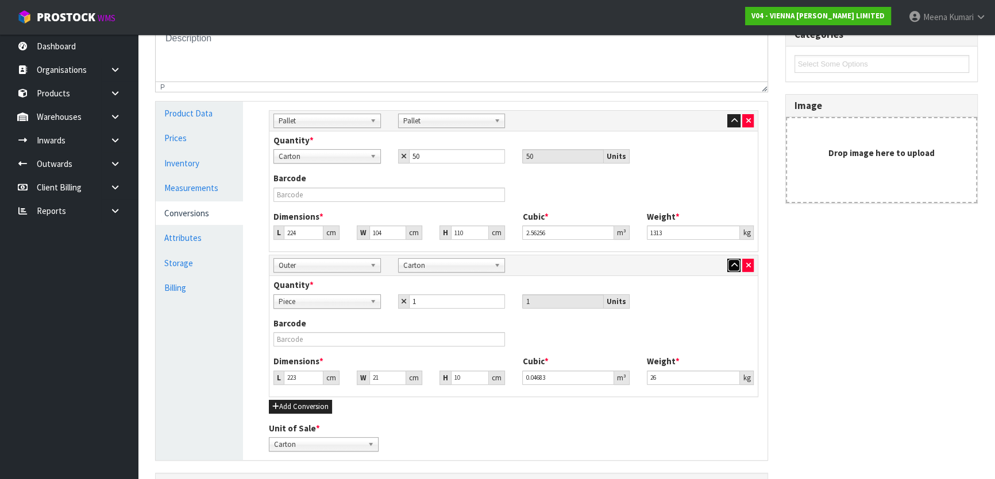
scroll to position [332, 0]
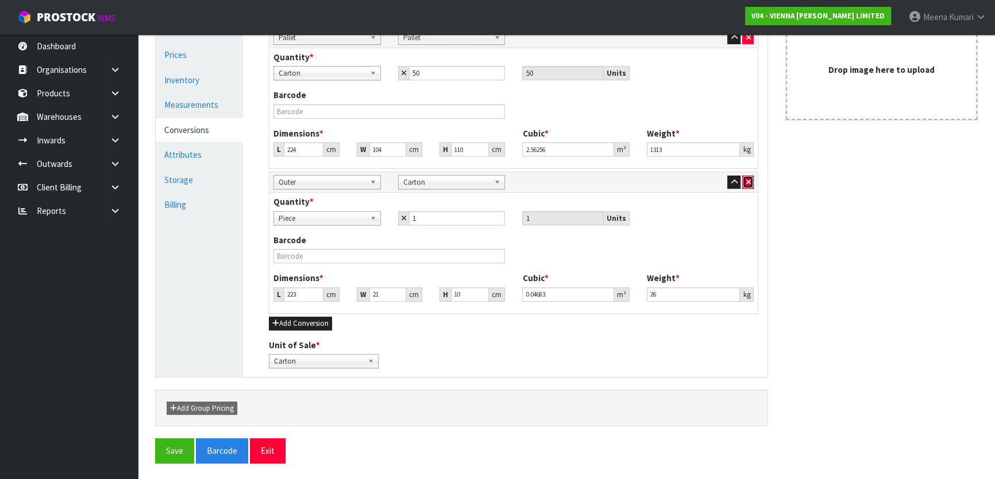
click at [747, 185] on button "button" at bounding box center [747, 183] width 11 height 14
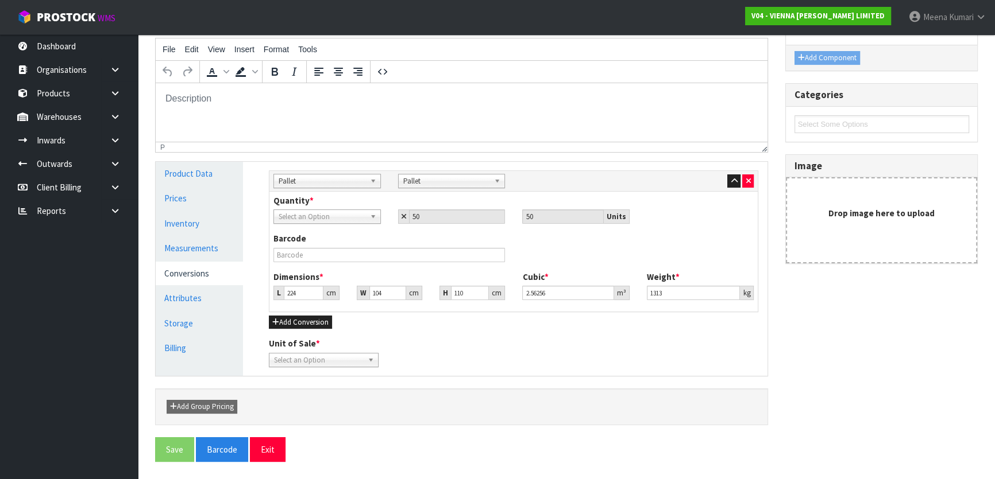
scroll to position [187, 0]
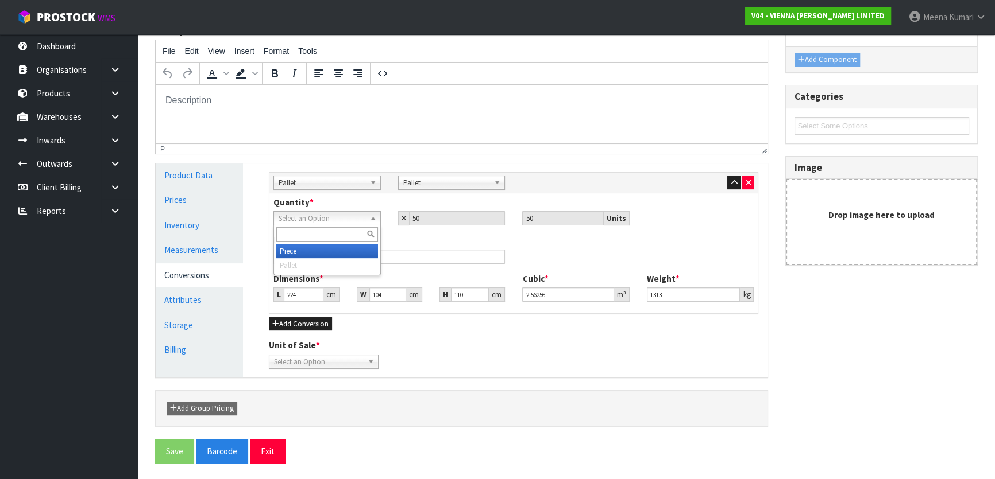
click at [316, 218] on span "Select an Option" at bounding box center [321, 219] width 87 height 14
click at [746, 180] on icon "button" at bounding box center [747, 182] width 5 height 7
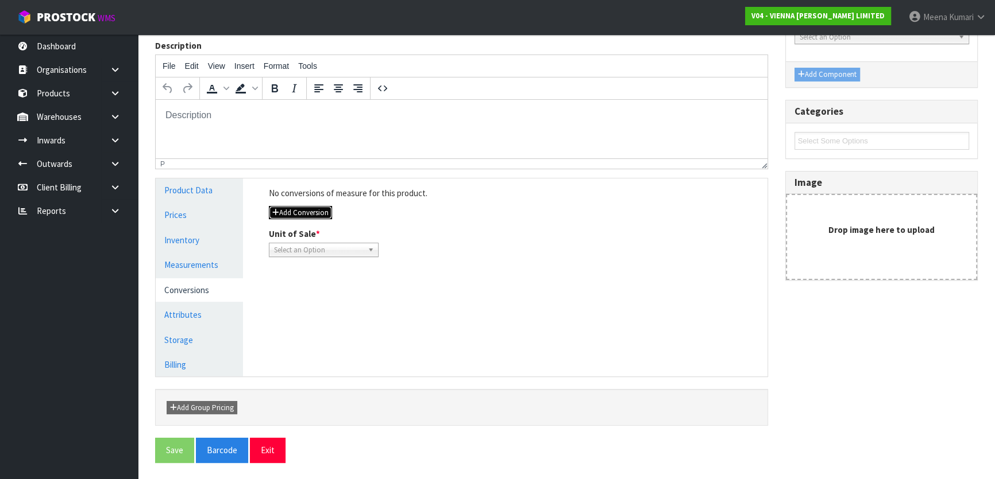
click at [303, 210] on button "Add Conversion" at bounding box center [300, 213] width 63 height 14
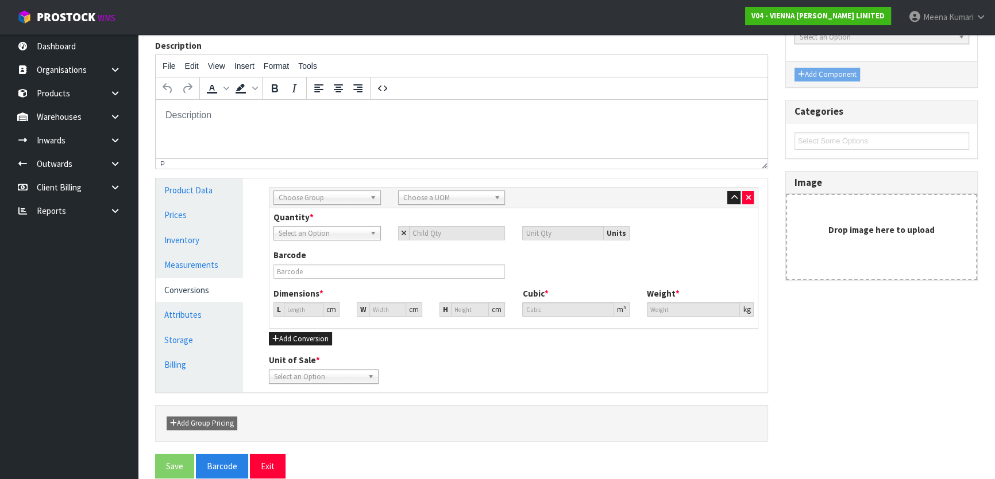
click at [315, 201] on span "Choose Group" at bounding box center [321, 198] width 87 height 14
click at [335, 273] on li "Pallet" at bounding box center [327, 273] width 102 height 14
click at [343, 235] on span "Piece" at bounding box center [321, 234] width 87 height 14
click at [200, 269] on link "Measurements" at bounding box center [199, 265] width 87 height 24
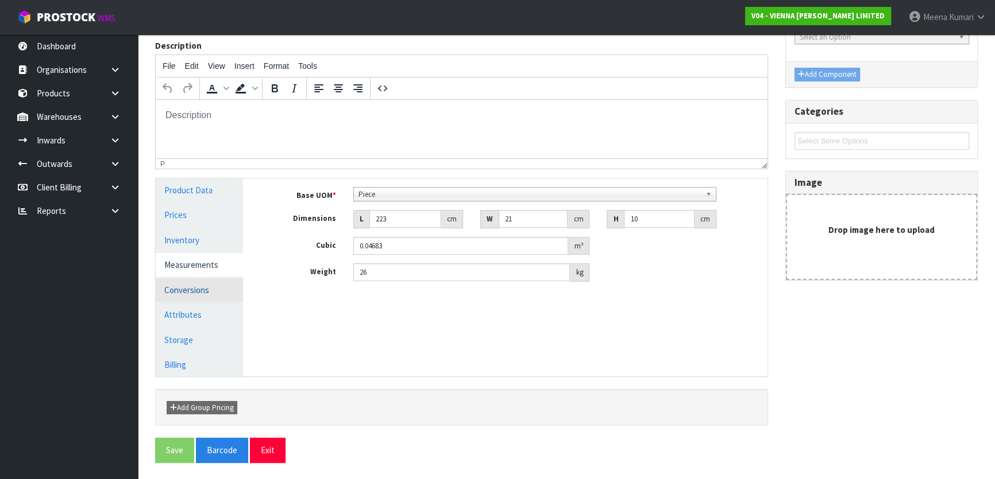
click at [208, 286] on link "Conversions" at bounding box center [199, 290] width 87 height 24
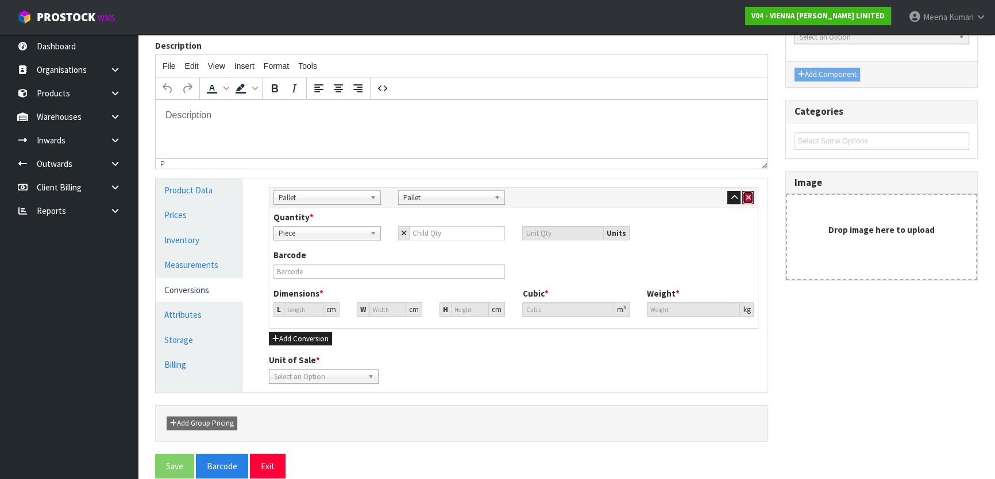
drag, startPoint x: 751, startPoint y: 192, endPoint x: 342, endPoint y: 242, distance: 411.9
click at [750, 192] on button "button" at bounding box center [747, 198] width 11 height 14
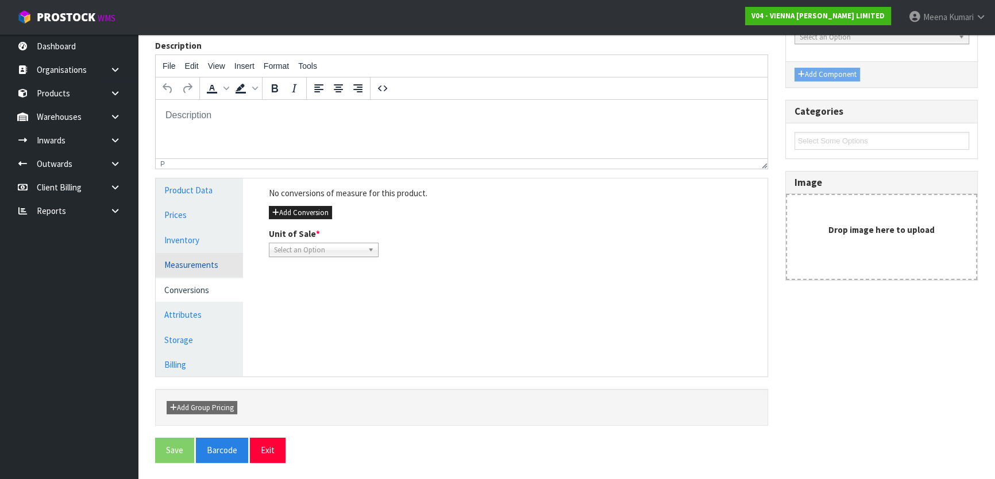
drag, startPoint x: 213, startPoint y: 268, endPoint x: 222, endPoint y: 269, distance: 9.3
click at [213, 269] on link "Measurements" at bounding box center [199, 265] width 87 height 24
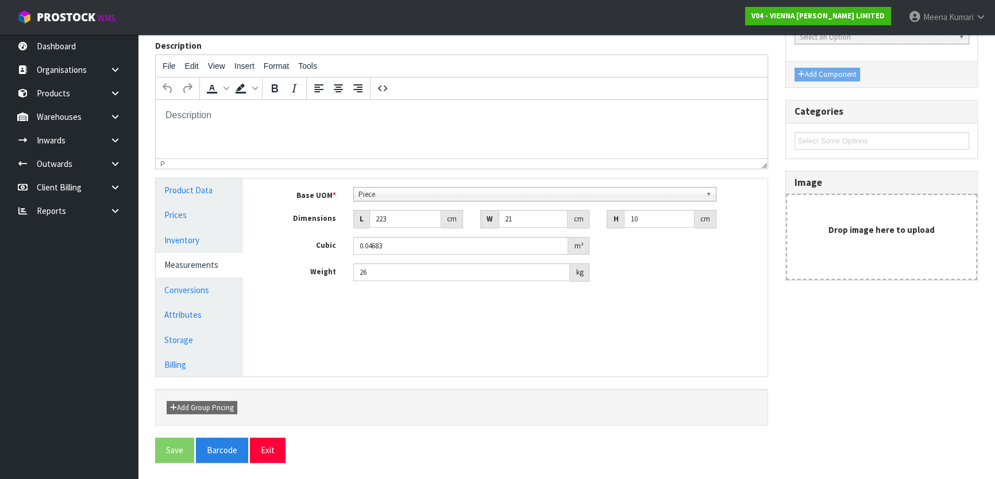
click at [412, 196] on span "Piece" at bounding box center [529, 195] width 342 height 14
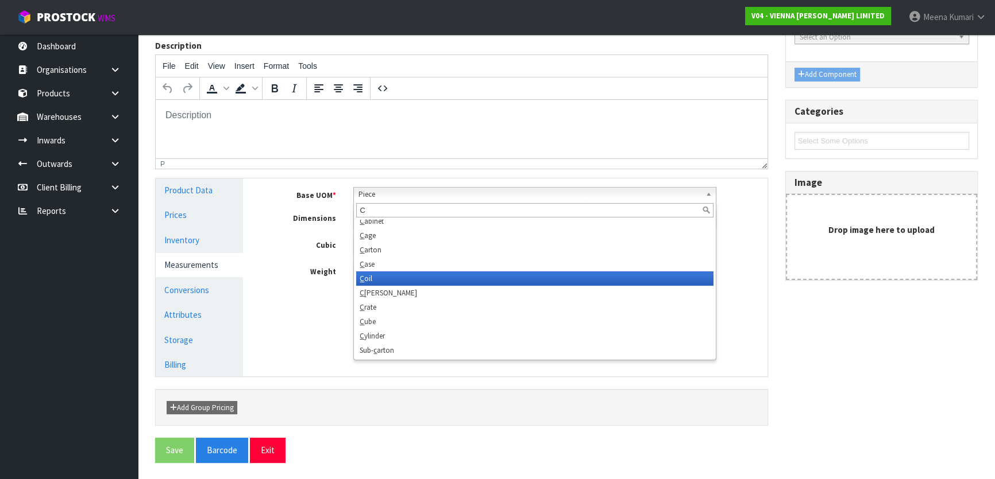
scroll to position [0, 0]
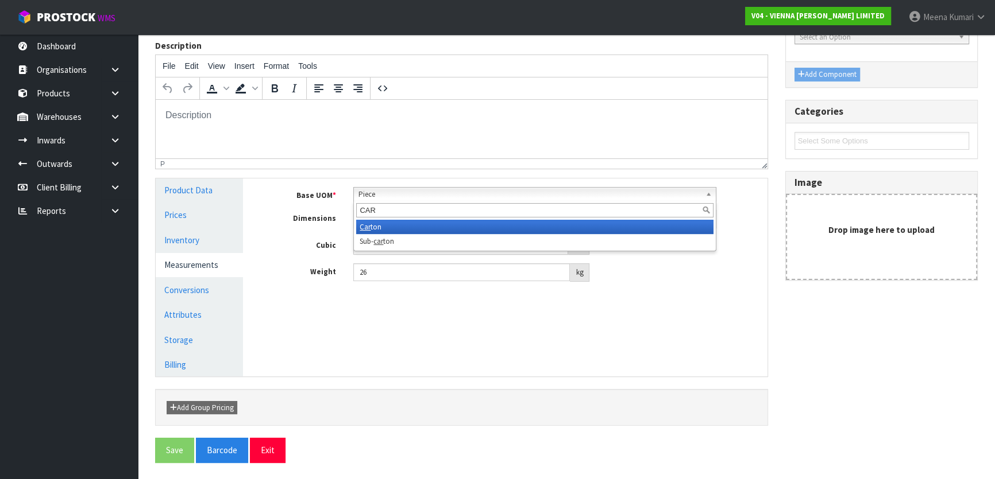
type input "CAR"
click at [432, 228] on li "Car ton" at bounding box center [534, 227] width 357 height 14
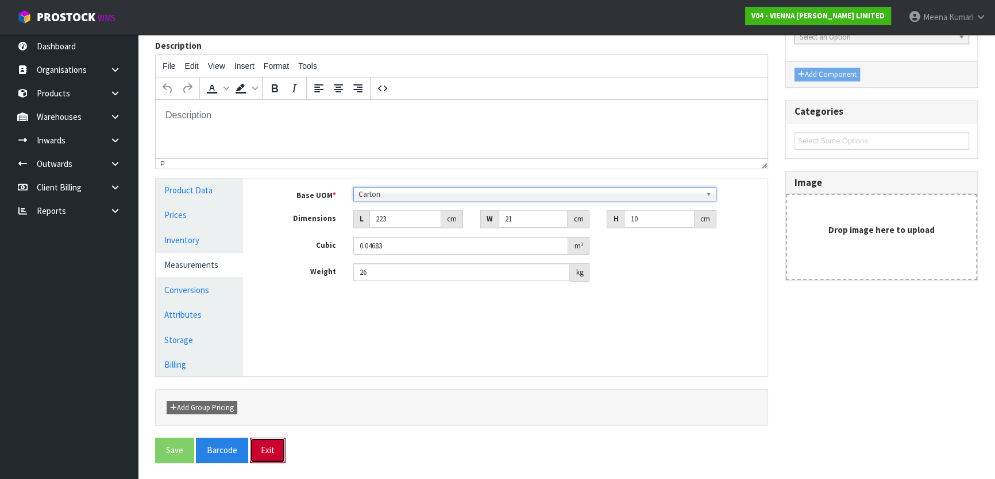
click at [270, 447] on button "Exit" at bounding box center [268, 450] width 36 height 25
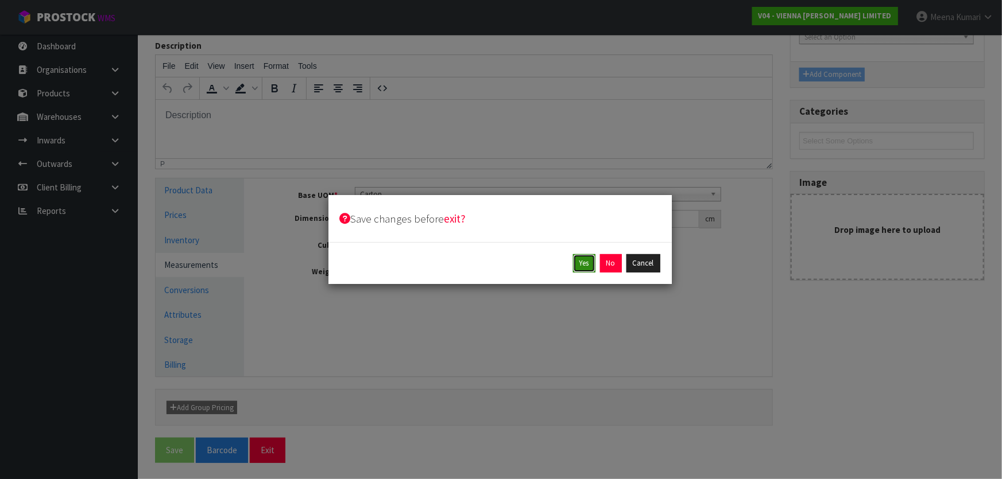
click at [582, 260] on button "Yes" at bounding box center [584, 263] width 22 height 18
click at [608, 267] on button "Yes" at bounding box center [610, 263] width 22 height 18
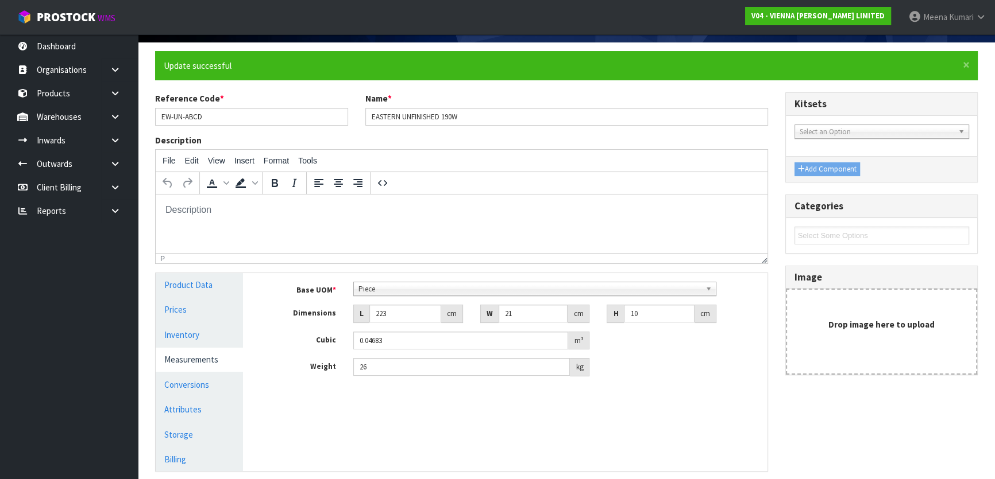
scroll to position [172, 0]
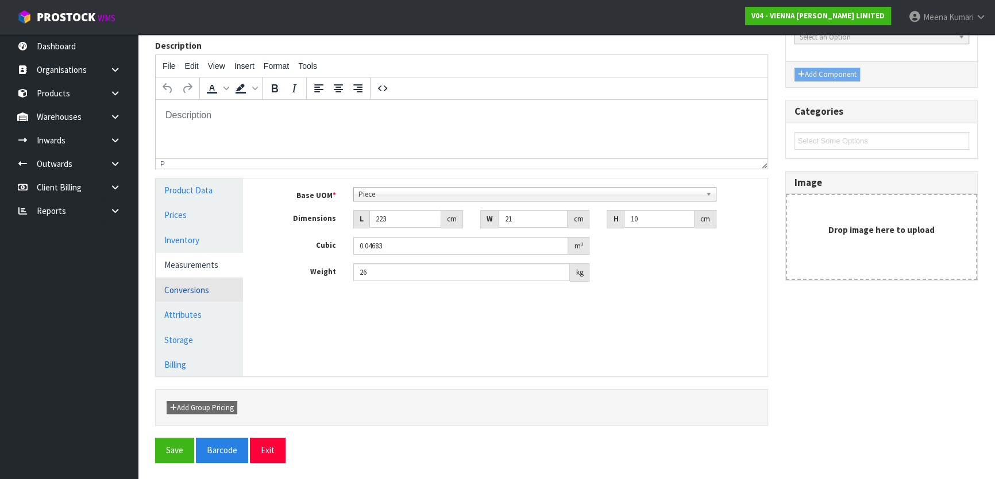
click at [185, 297] on link "Conversions" at bounding box center [199, 290] width 87 height 24
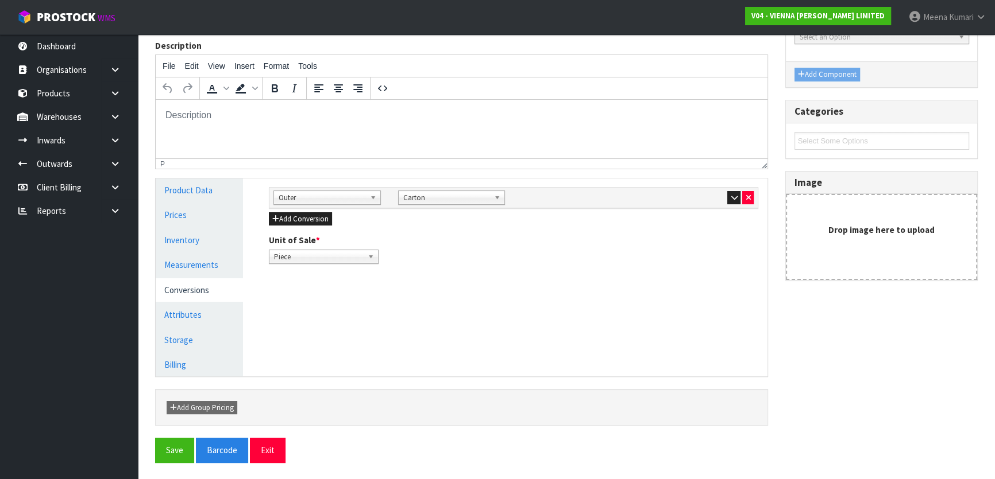
click at [755, 196] on div at bounding box center [700, 198] width 125 height 14
click at [752, 198] on button "button" at bounding box center [747, 198] width 11 height 14
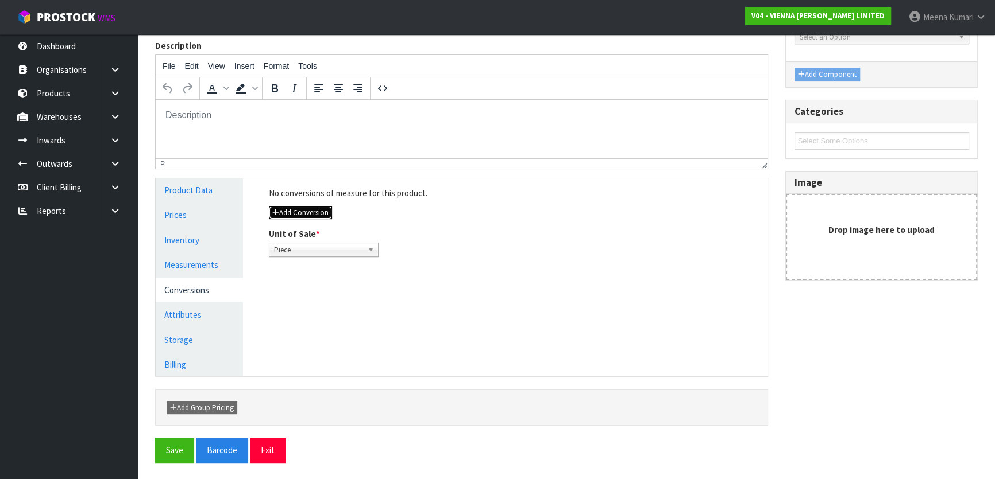
click at [317, 212] on button "Add Conversion" at bounding box center [300, 213] width 63 height 14
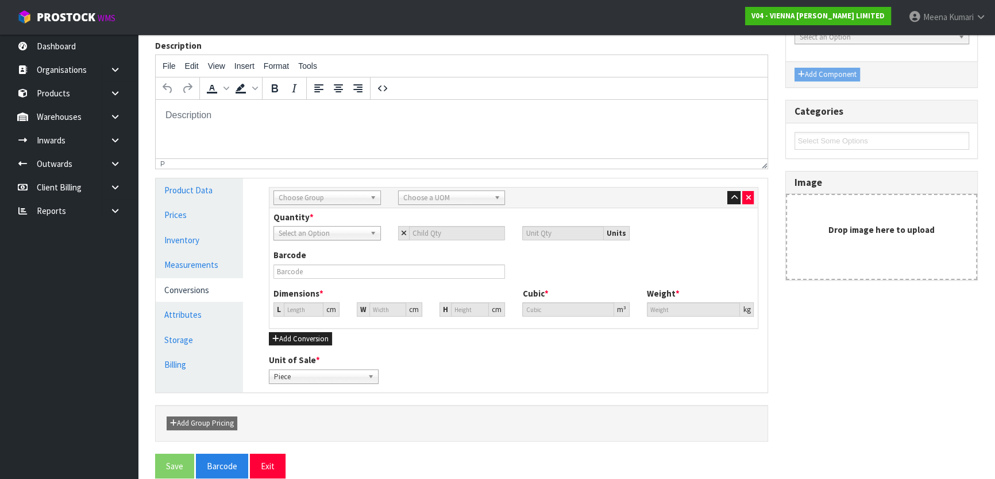
click at [322, 191] on span "Choose Group" at bounding box center [321, 198] width 87 height 14
click at [310, 268] on li "Pallet" at bounding box center [327, 273] width 102 height 14
click at [357, 233] on span "Piece" at bounding box center [321, 234] width 87 height 14
click at [440, 233] on input "number" at bounding box center [457, 233] width 96 height 14
type input "5"
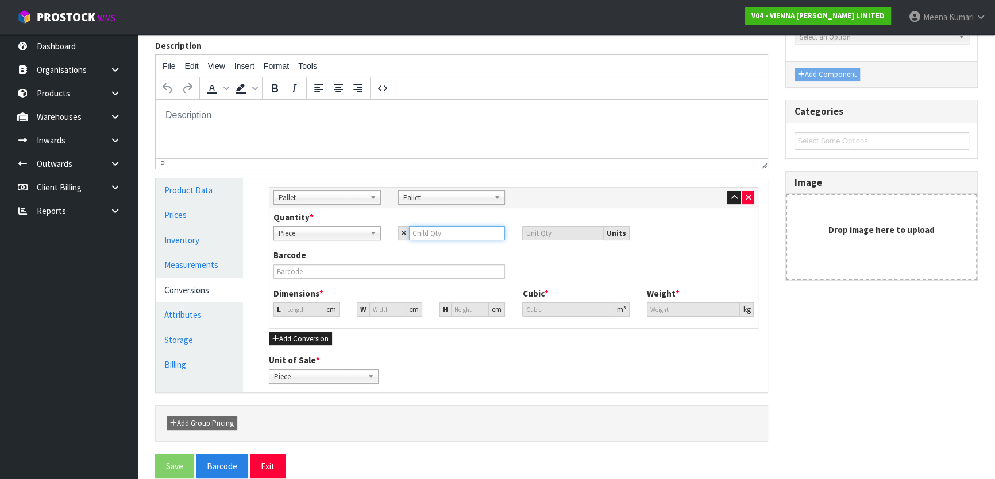
type input "5"
type input "50"
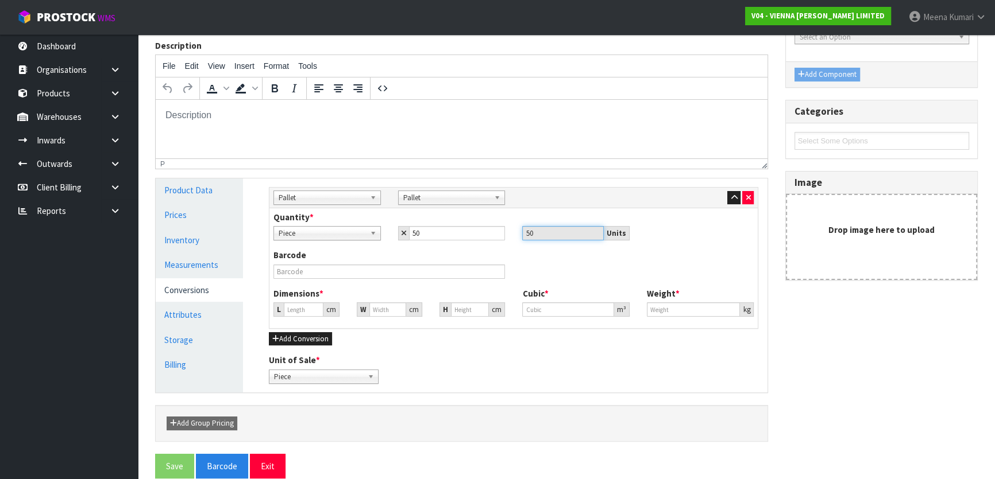
type input "132.79"
type input "2.3415"
type input "1300"
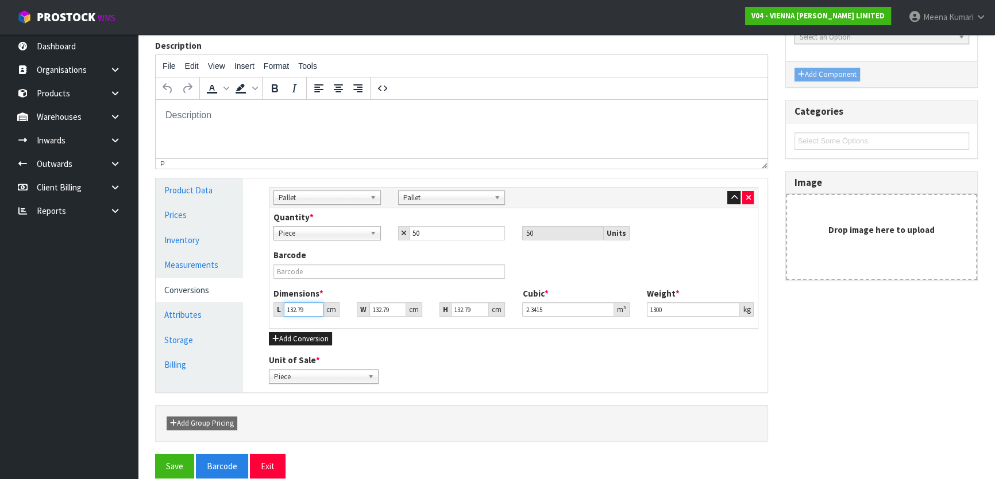
type input "2"
type input "0.035266"
type input "22"
type input "0.38793"
type input "224"
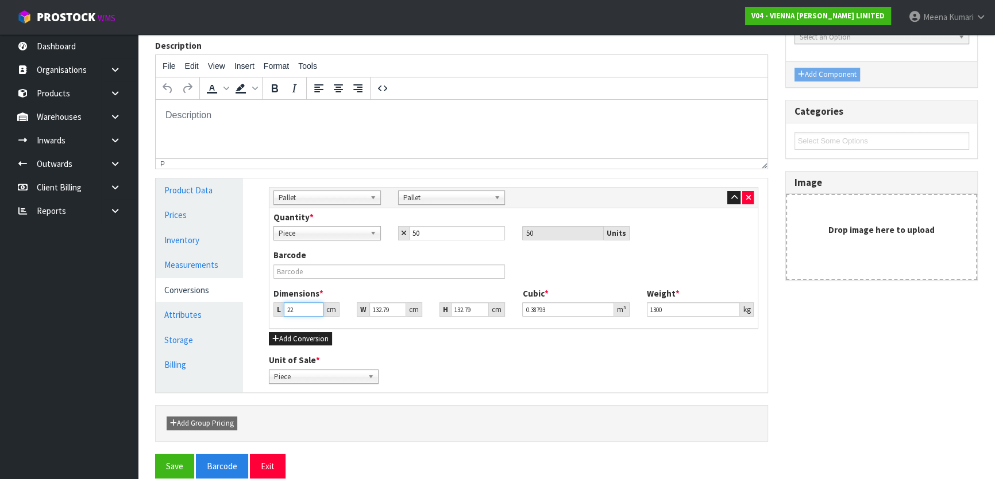
type input "3.949833"
type input "224"
type input "1"
type input "0.029745"
type input "10"
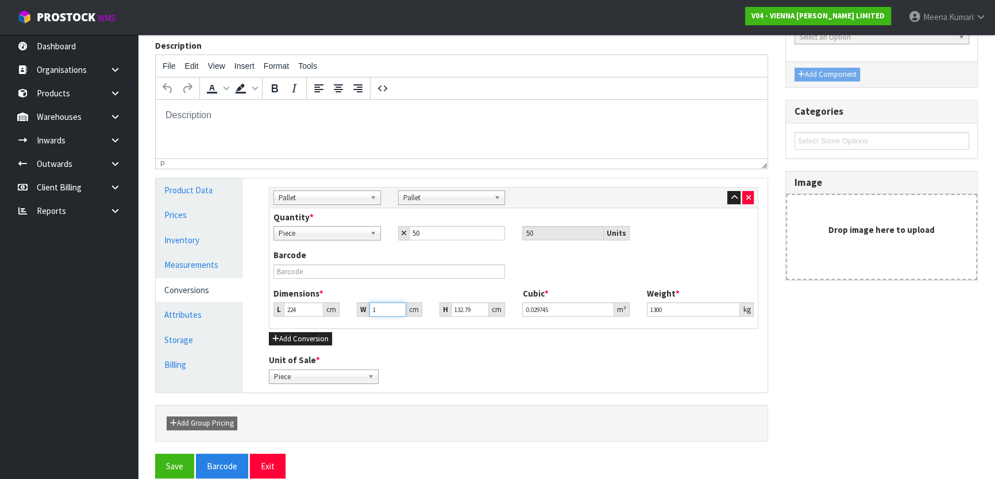
type input "0.29745"
type input "104"
type input "3.093476"
type input "104"
type input "1"
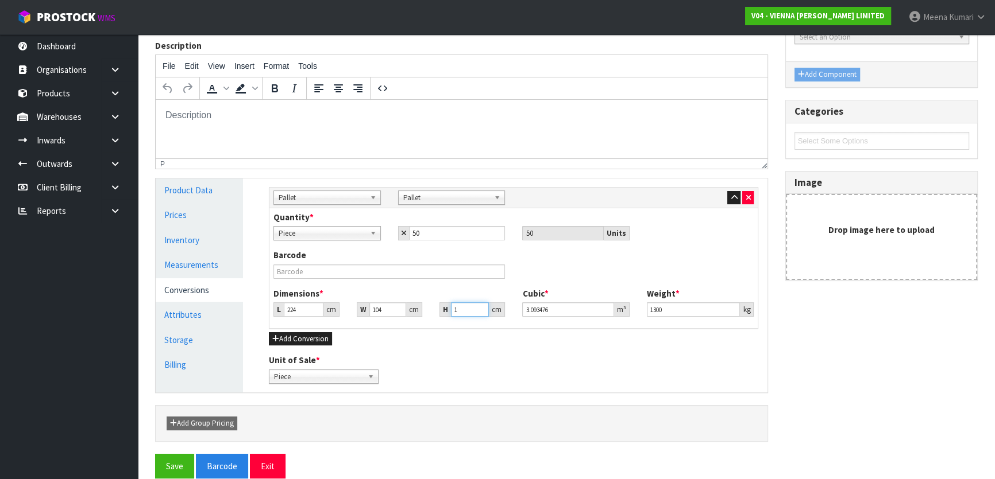
type input "0.023296"
type input "11"
type input "0.256256"
type input "110"
type input "2.56256"
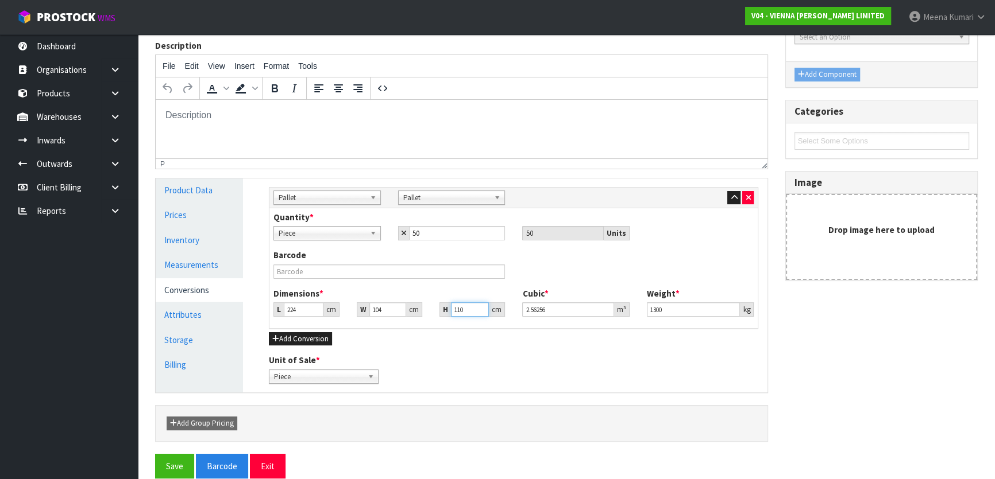
type input "110"
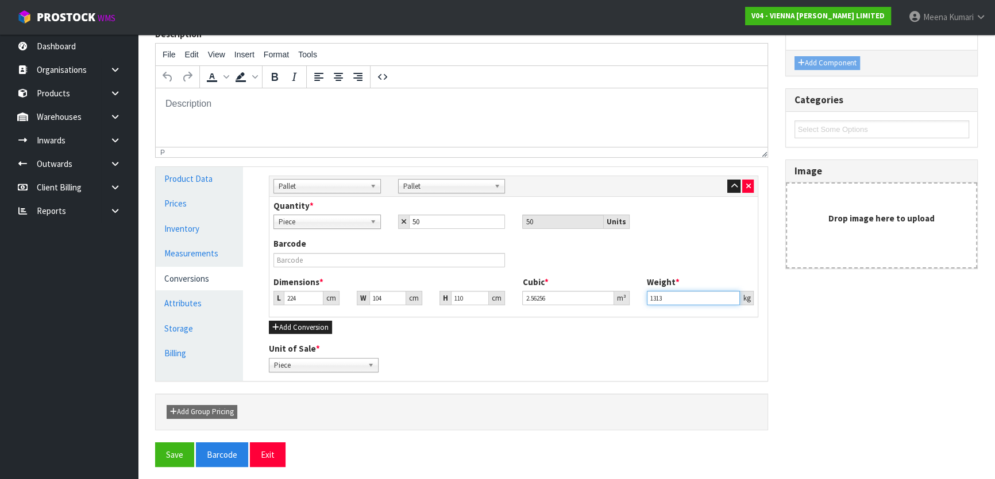
scroll to position [187, 0]
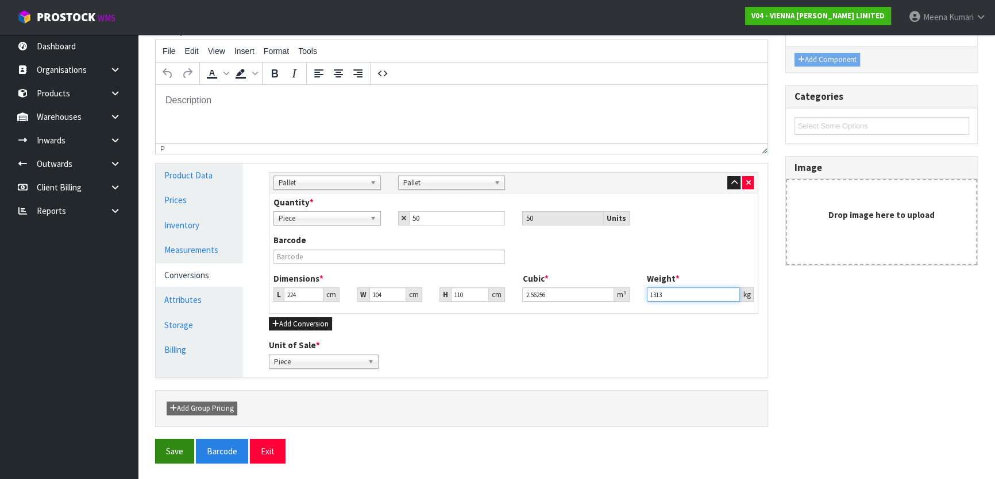
type input "1313"
click at [167, 444] on button "Save" at bounding box center [174, 451] width 39 height 25
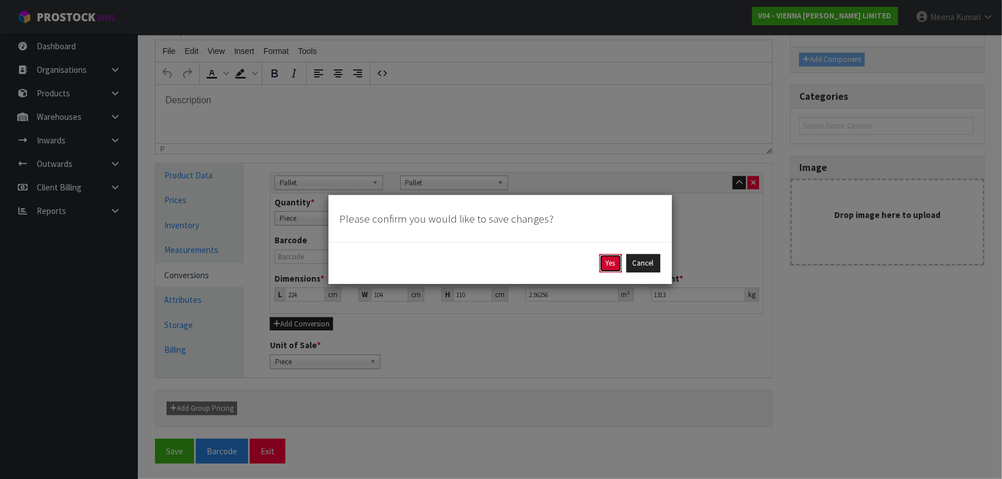
click at [603, 257] on button "Yes" at bounding box center [610, 263] width 22 height 18
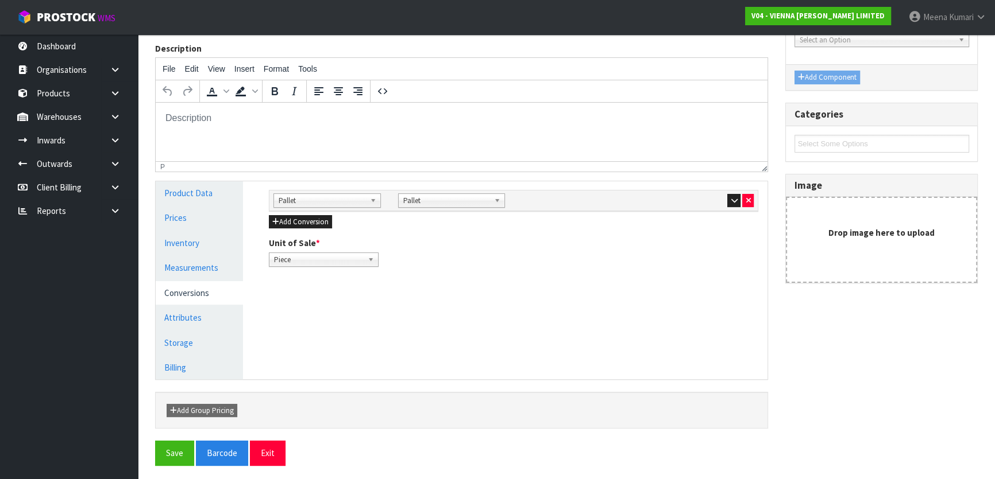
scroll to position [172, 0]
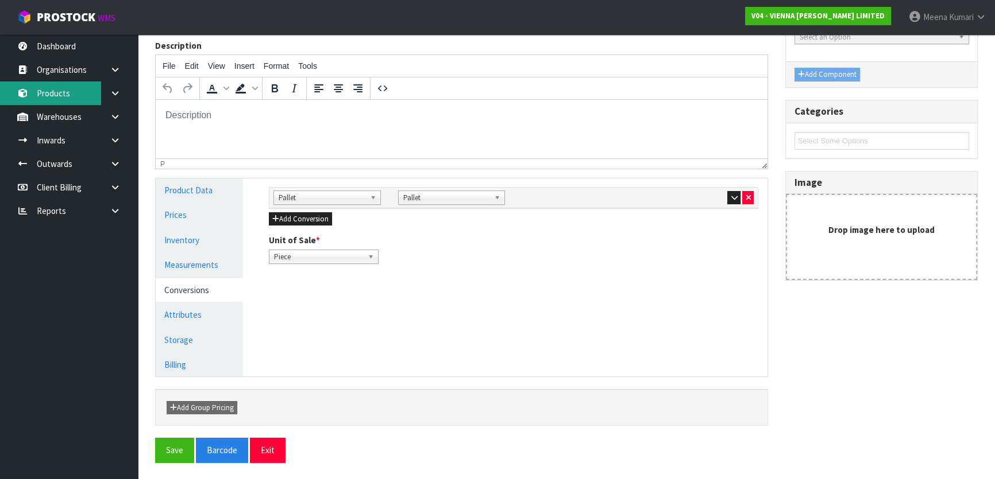
click at [45, 95] on link "Products" at bounding box center [69, 94] width 138 height 24
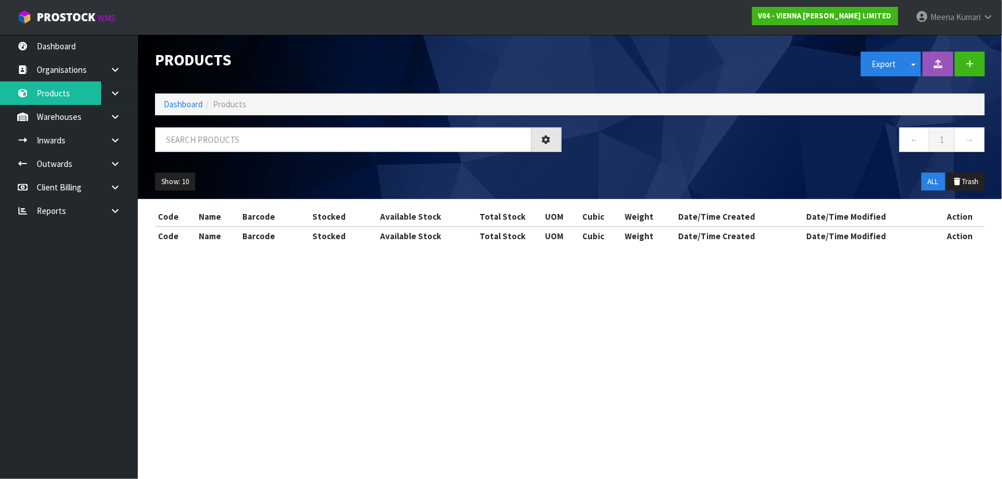
click at [174, 450] on section "Products Export Split button! SOH Summary Measurements Dangerous Goods Import P…" at bounding box center [501, 239] width 1002 height 479
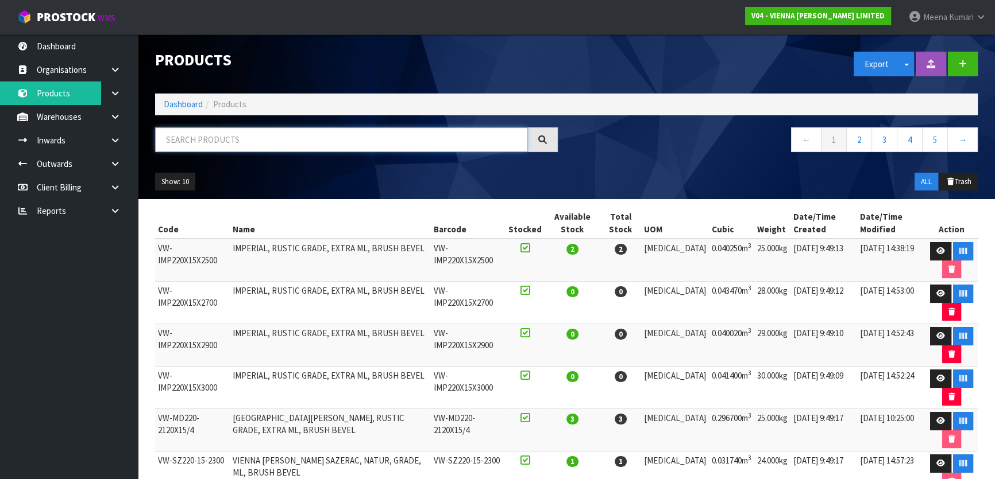
click at [238, 136] on input "text" at bounding box center [341, 139] width 373 height 25
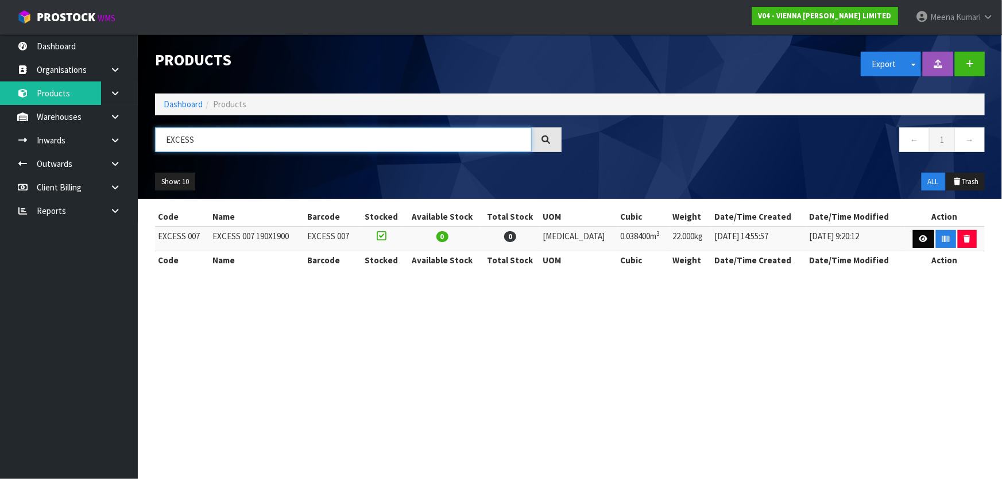
type input "EXCESS"
click at [923, 235] on icon at bounding box center [923, 238] width 9 height 7
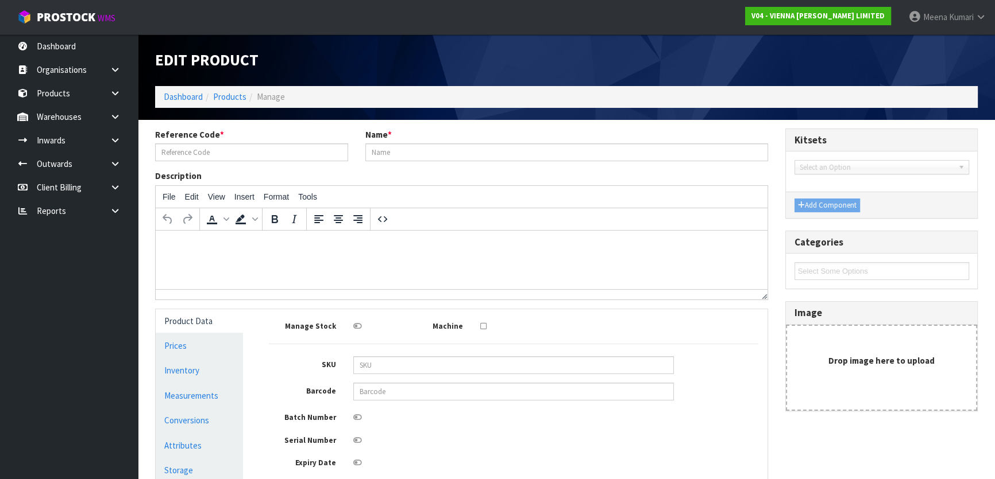
type input "EXCESS 007"
type input "EXCESS 007 190X1900"
type input "192"
type input "20"
type input "10"
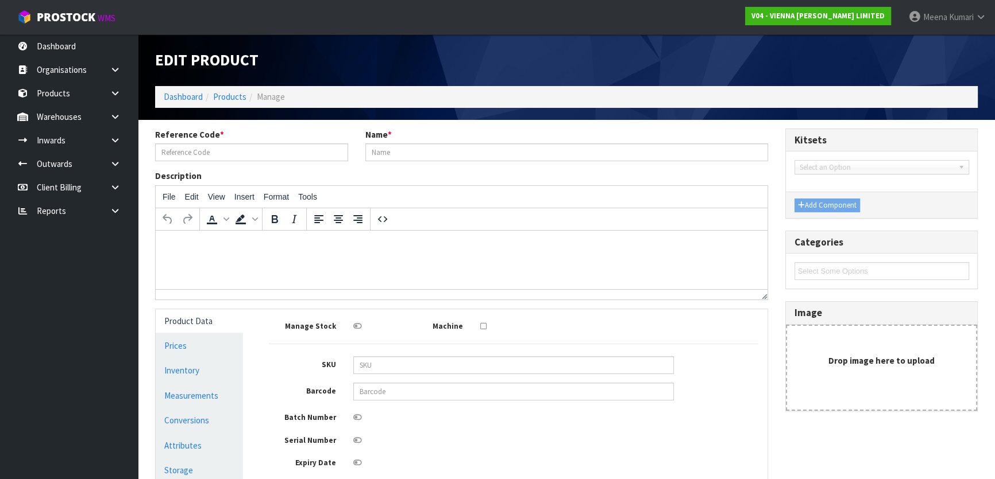
type input "0.0384"
type input "22"
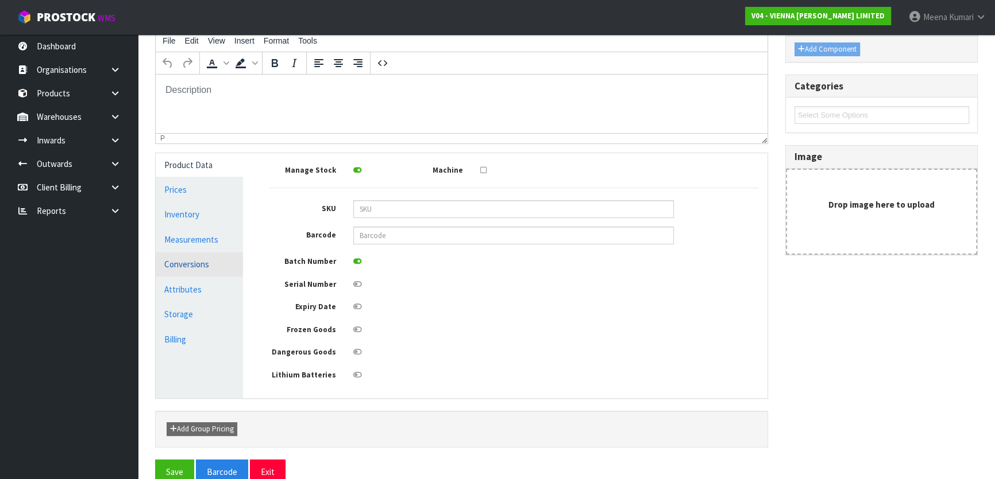
click at [202, 266] on link "Conversions" at bounding box center [199, 265] width 87 height 24
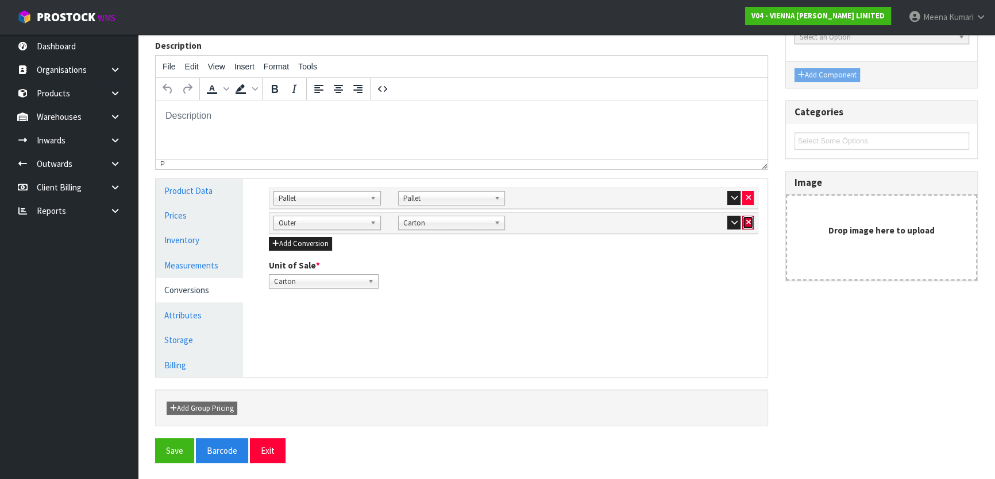
click at [746, 225] on icon "button" at bounding box center [747, 222] width 5 height 7
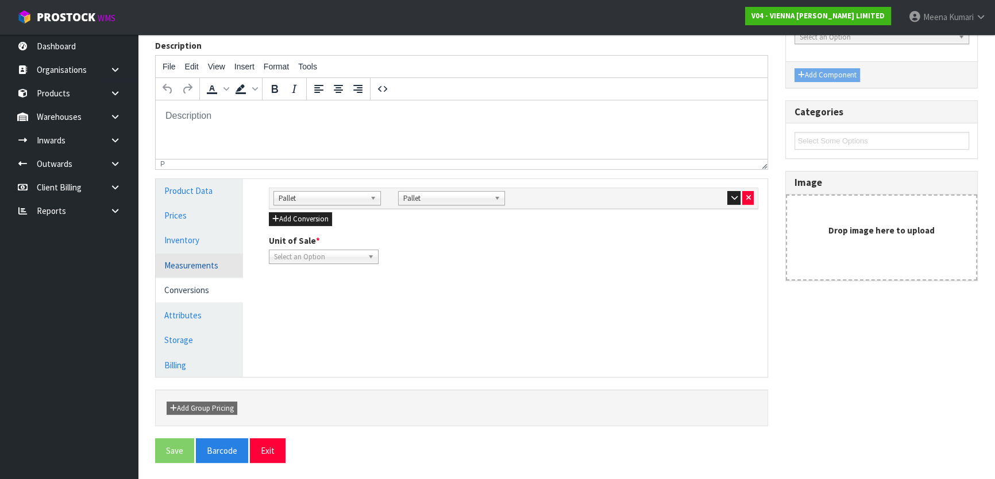
click at [196, 264] on link "Measurements" at bounding box center [199, 266] width 87 height 24
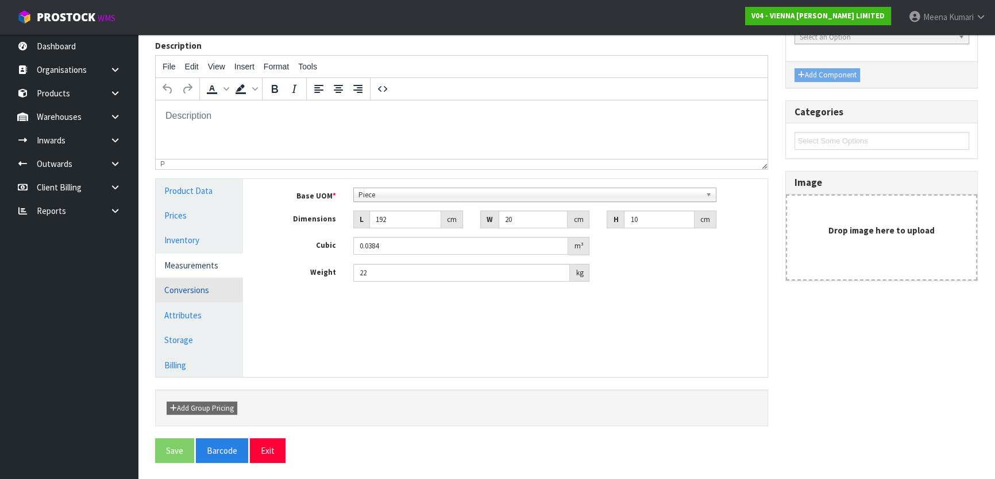
click at [211, 280] on link "Conversions" at bounding box center [199, 290] width 87 height 24
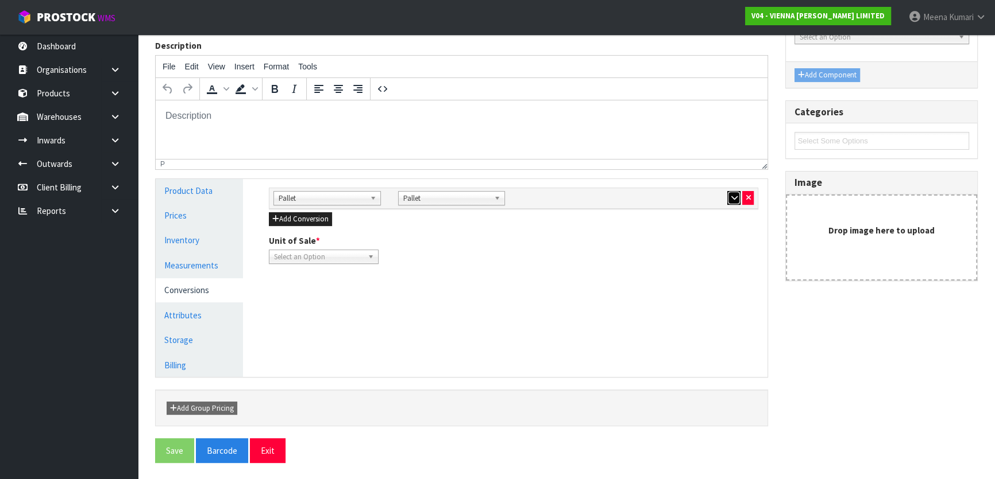
click at [733, 199] on icon "button" at bounding box center [733, 197] width 6 height 7
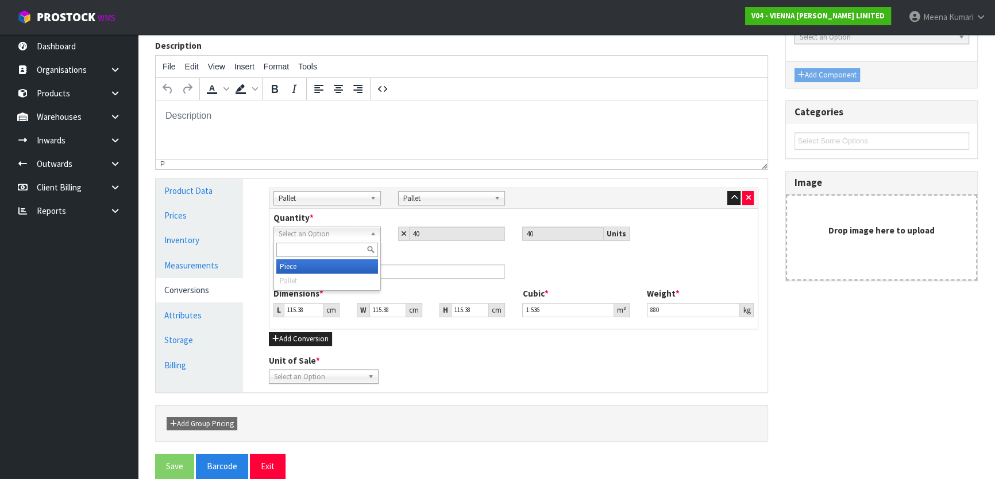
click at [333, 238] on span "Select an Option" at bounding box center [321, 234] width 87 height 14
click at [332, 264] on li "Piece" at bounding box center [327, 267] width 102 height 14
click at [340, 279] on div "Barcode" at bounding box center [513, 269] width 497 height 38
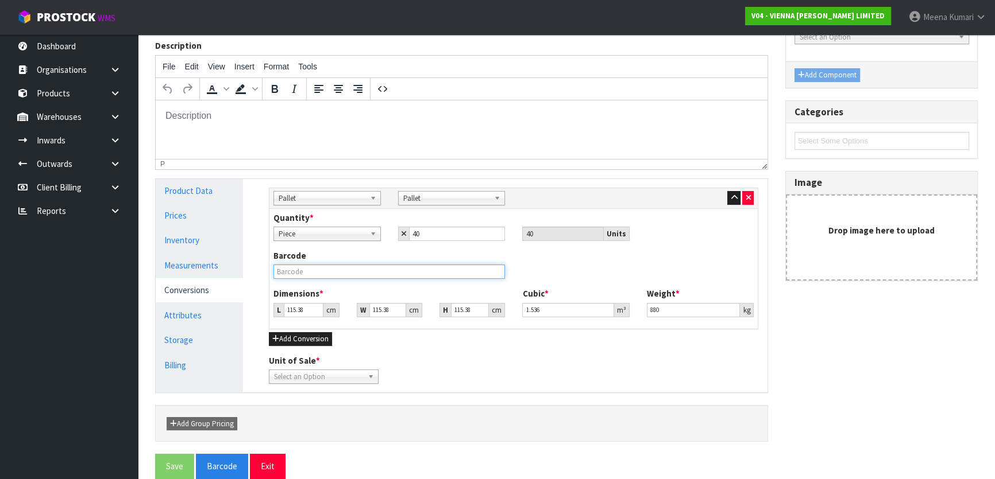
click at [341, 275] on input "text" at bounding box center [388, 272] width 231 height 14
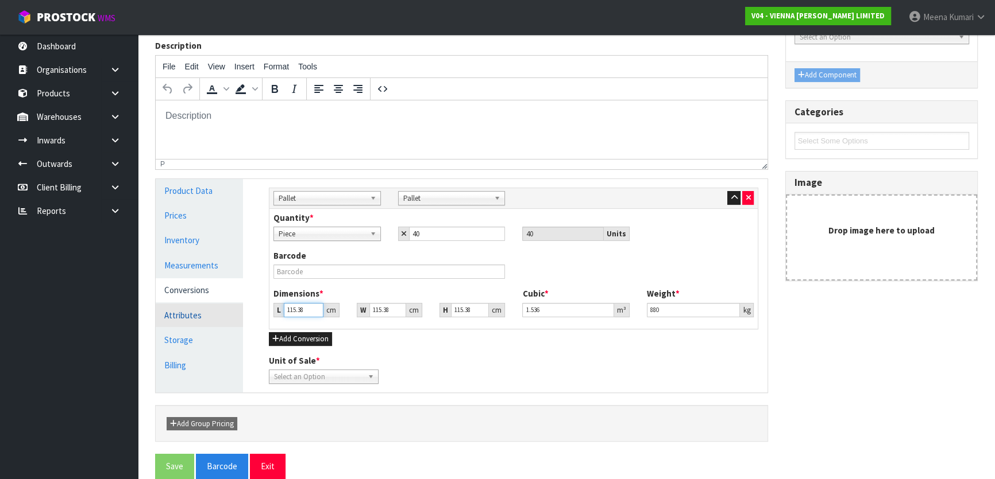
drag, startPoint x: 308, startPoint y: 308, endPoint x: 223, endPoint y: 309, distance: 85.0
click at [223, 309] on div "Product Data Prices Inventory Measurements Conversions Attributes Storage Billi…" at bounding box center [461, 286] width 629 height 214
drag, startPoint x: 670, startPoint y: 309, endPoint x: 645, endPoint y: 310, distance: 24.7
click at [645, 310] on div "Weight * 880 kg" at bounding box center [700, 302] width 125 height 29
type input "916"
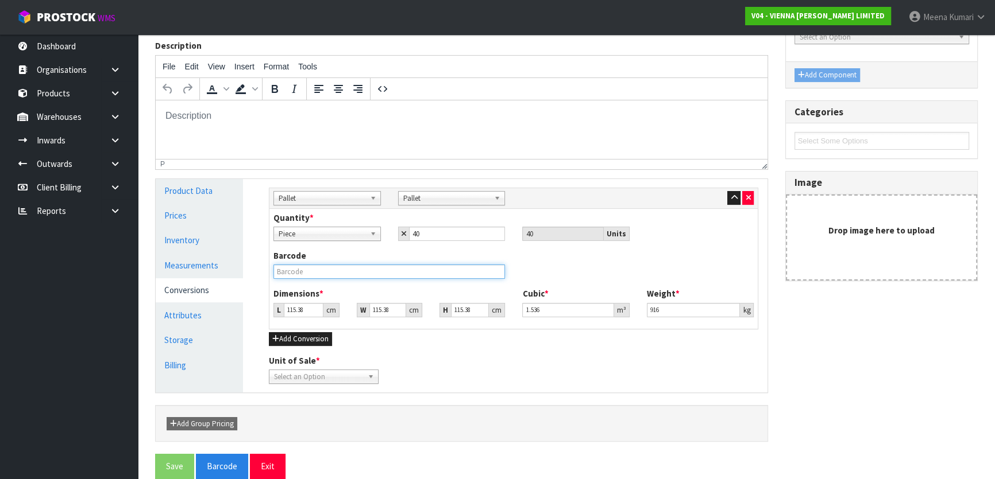
click at [313, 271] on input "text" at bounding box center [388, 272] width 231 height 14
type input "1"
type input "0.013313"
type input "19"
type input "0.252938"
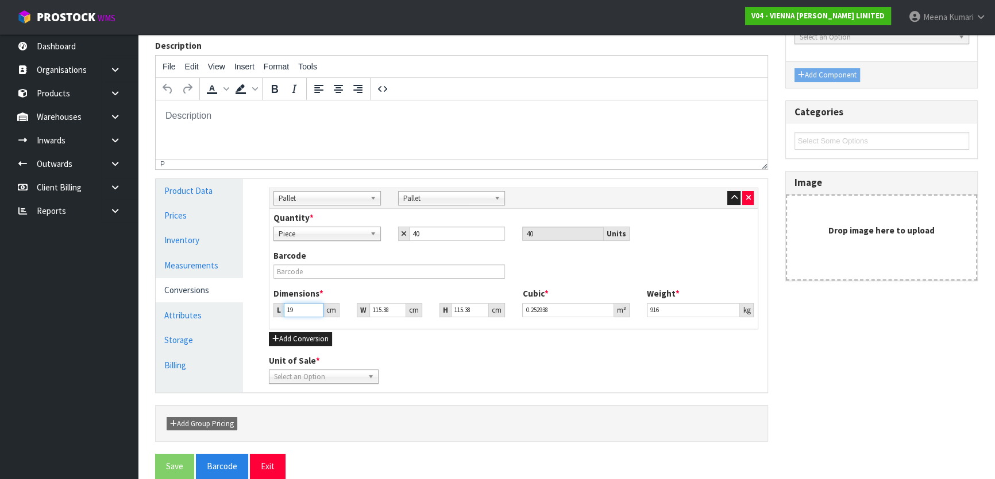
type input "192"
type input "2.556009"
type input "192"
type input "8"
type input "0.177224"
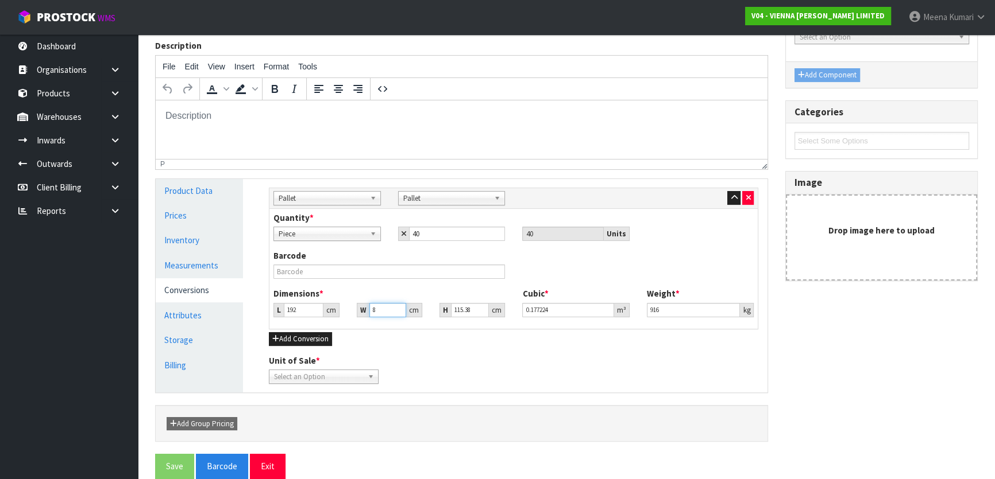
type input "83"
type input "1.838696"
type input "83"
type input "1"
type input "0.015936"
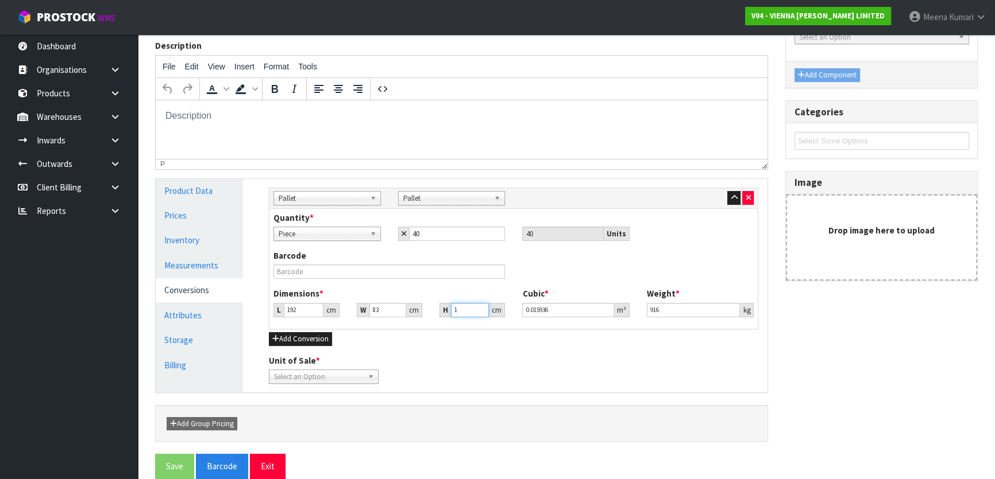
type input "10"
type input "0.15936"
type input "109"
type input "1.737024"
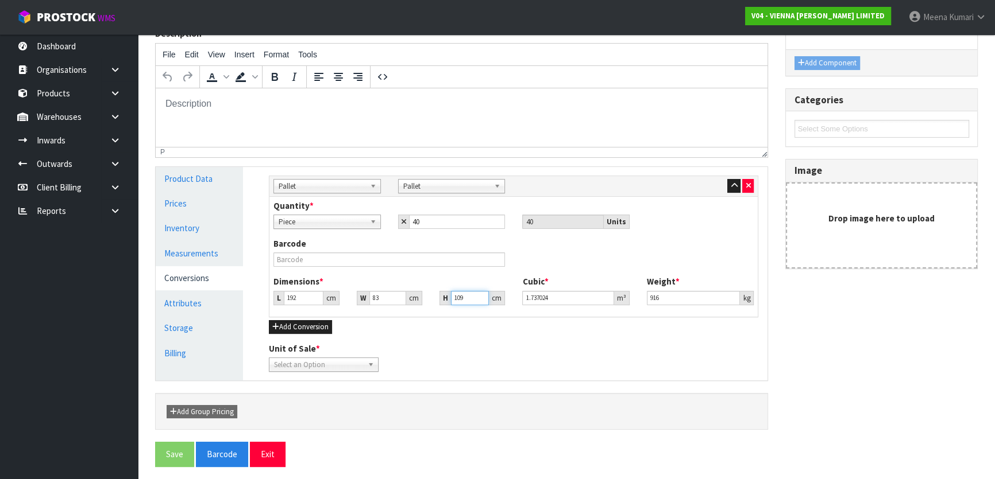
scroll to position [146, 0]
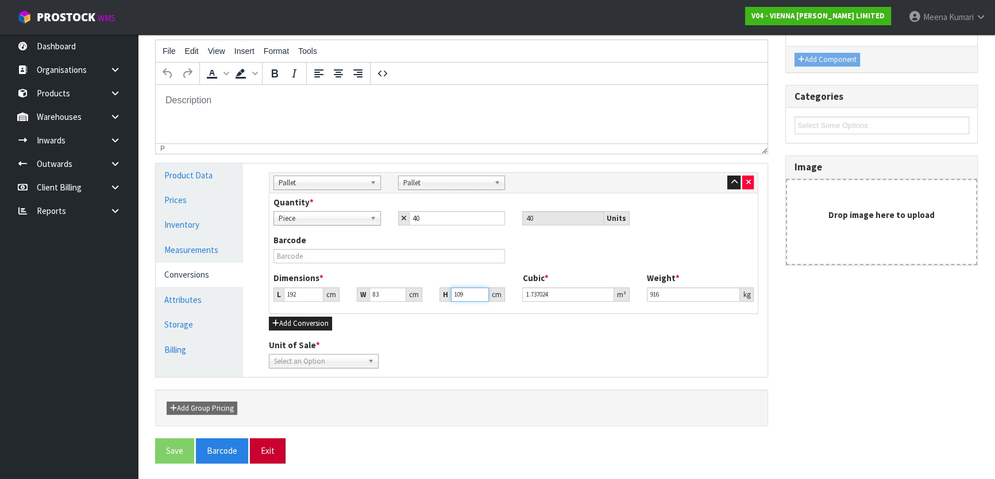
type input "109"
click at [276, 454] on button "Exit" at bounding box center [268, 451] width 36 height 25
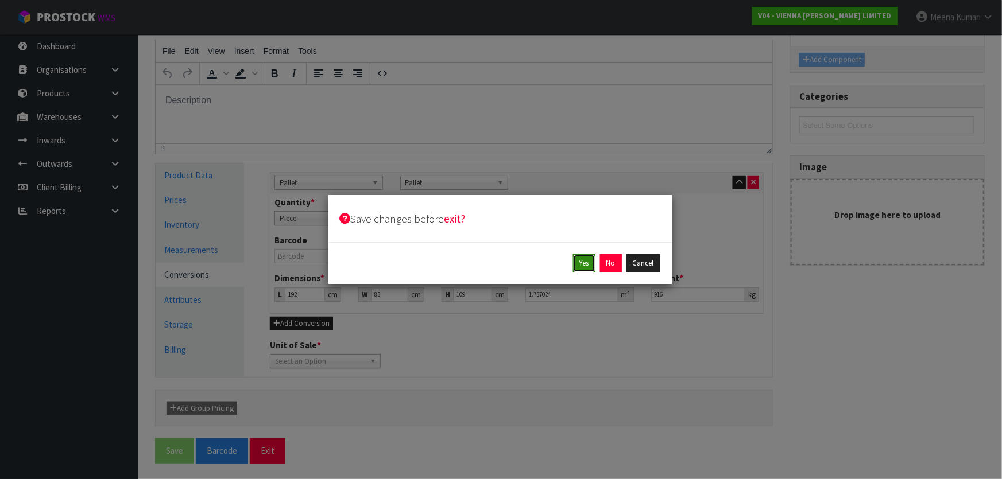
click at [588, 265] on button "Yes" at bounding box center [584, 263] width 22 height 18
click at [610, 264] on button "Yes" at bounding box center [610, 263] width 22 height 18
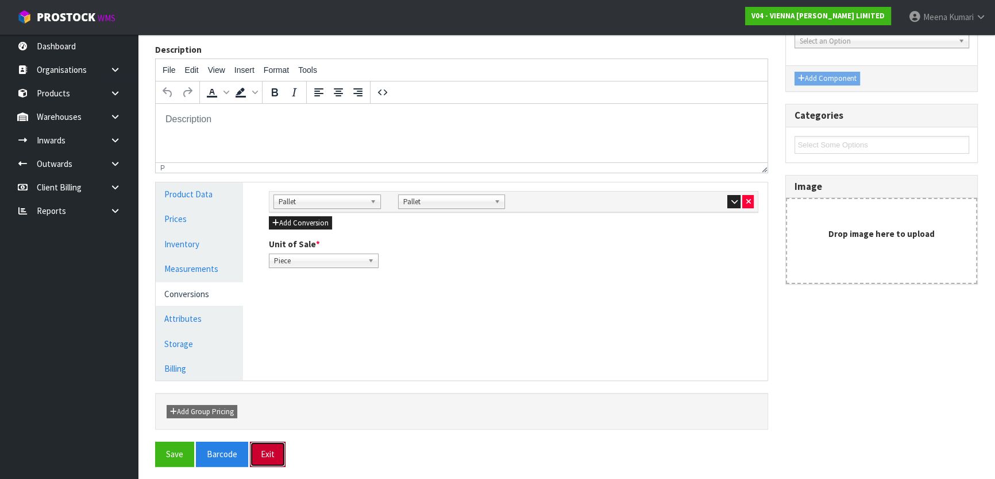
scroll to position [172, 0]
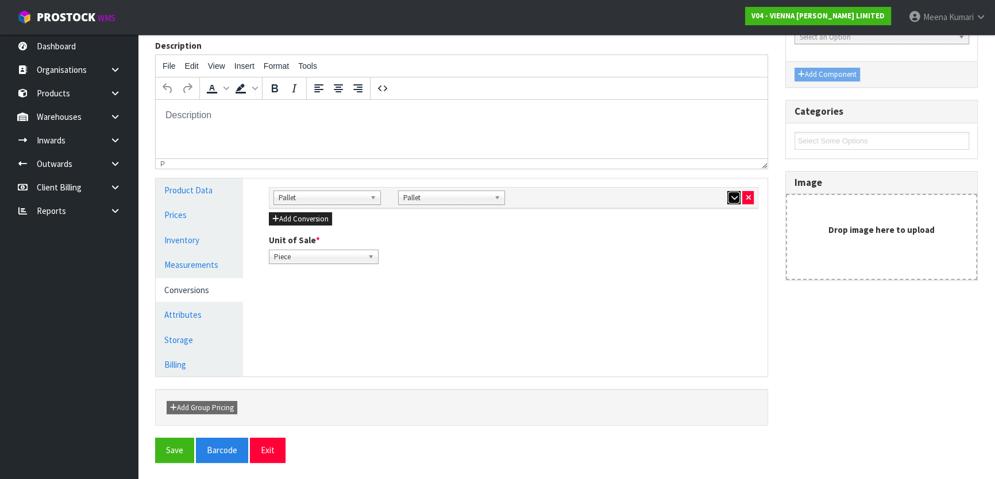
click at [729, 195] on button "button" at bounding box center [733, 198] width 13 height 14
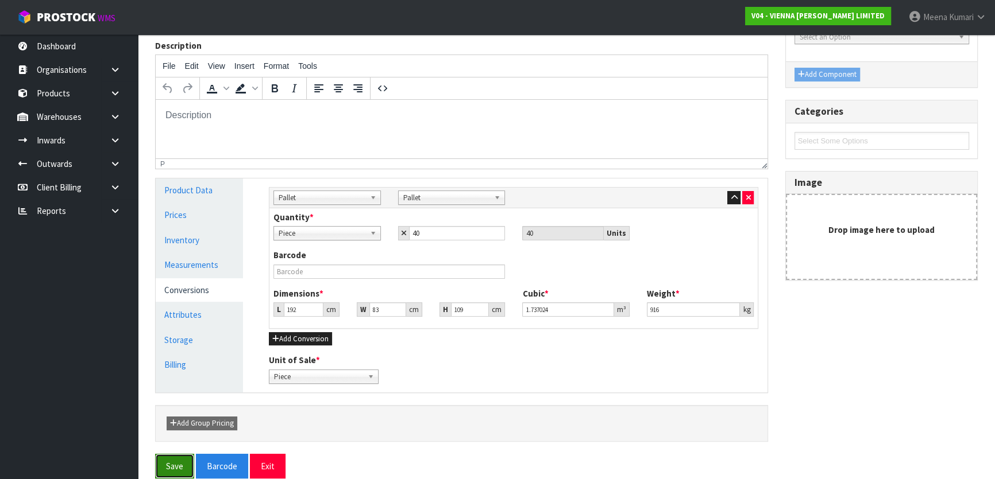
click at [168, 466] on button "Save" at bounding box center [174, 466] width 39 height 25
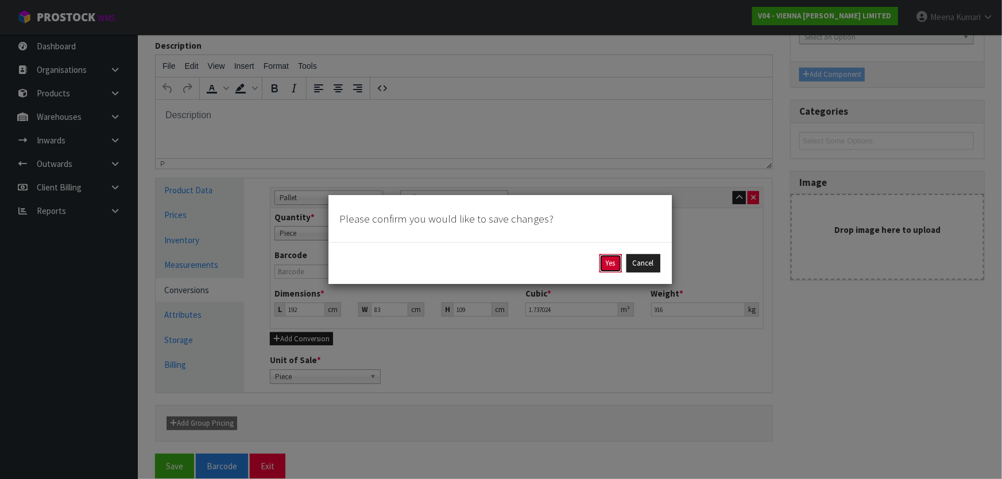
click at [605, 261] on button "Yes" at bounding box center [610, 263] width 22 height 18
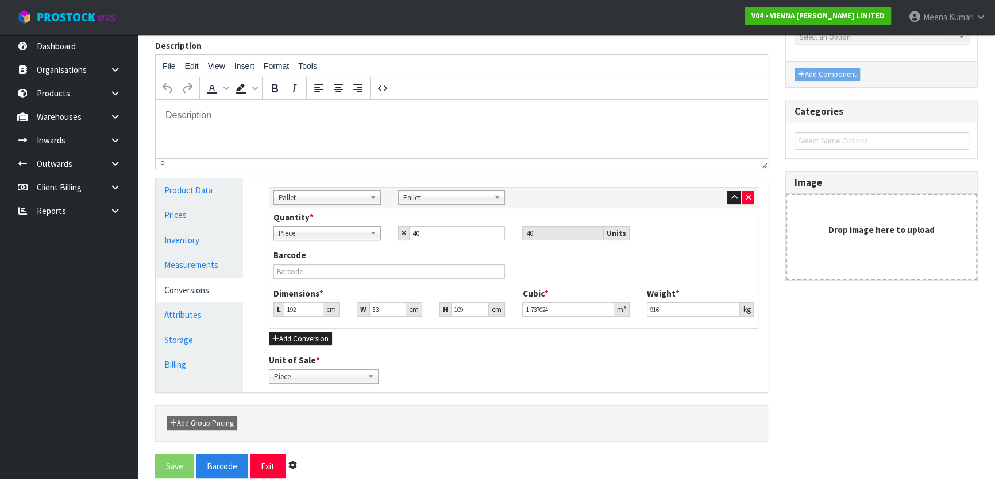
scroll to position [0, 0]
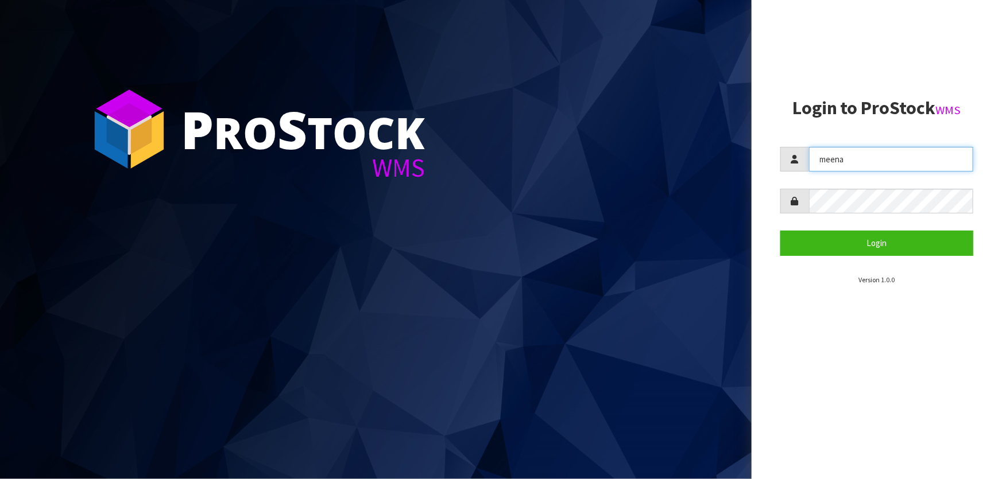
drag, startPoint x: 845, startPoint y: 165, endPoint x: 858, endPoint y: 184, distance: 22.8
click at [846, 165] on input "meena" at bounding box center [891, 159] width 164 height 25
type input "Lalisha"
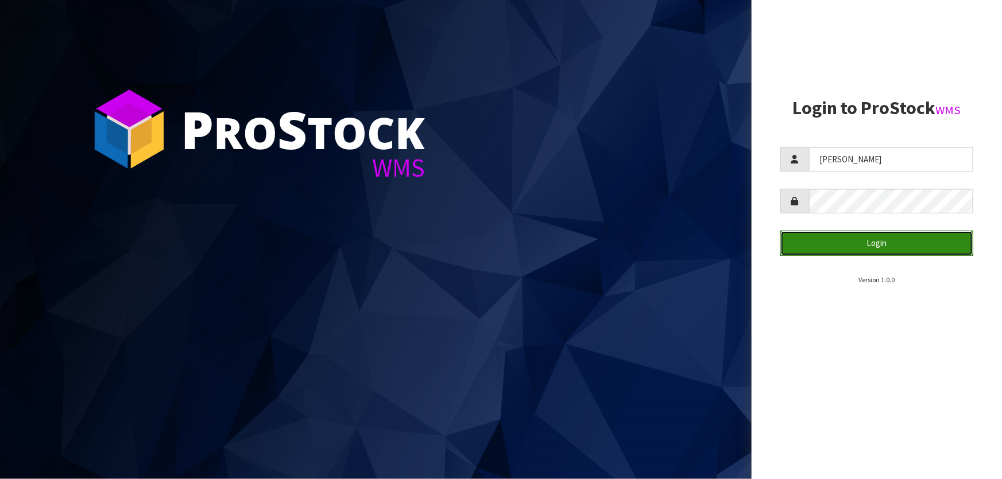
click at [876, 241] on button "Login" at bounding box center [876, 243] width 193 height 25
